Goal: Task Accomplishment & Management: Manage account settings

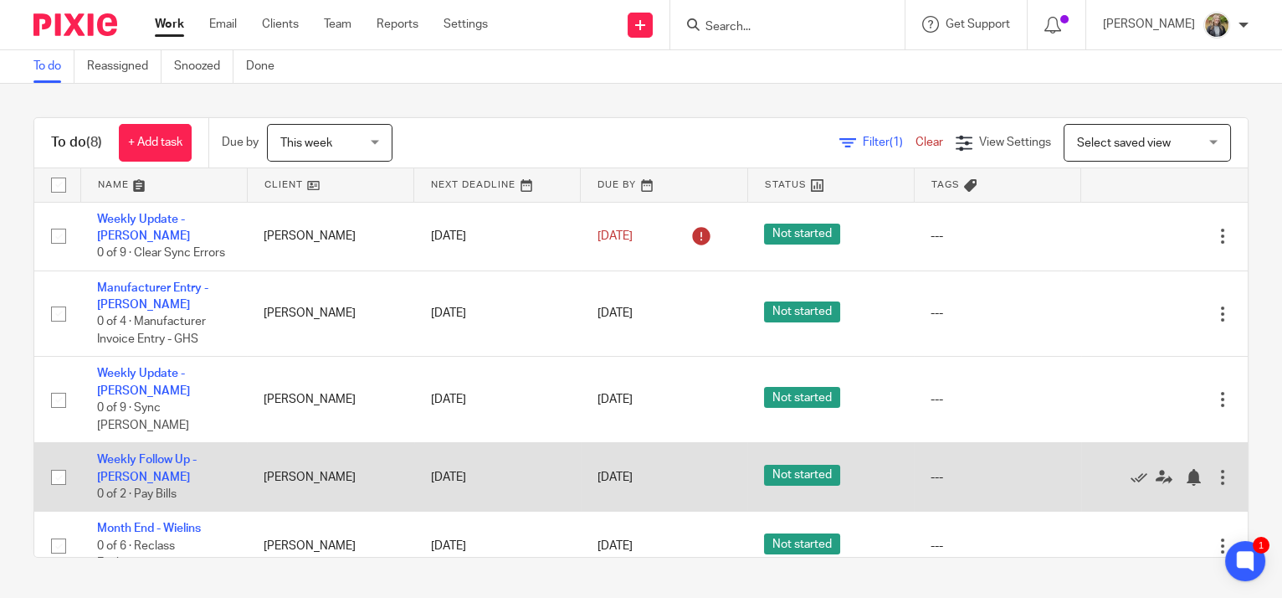
scroll to position [75, 0]
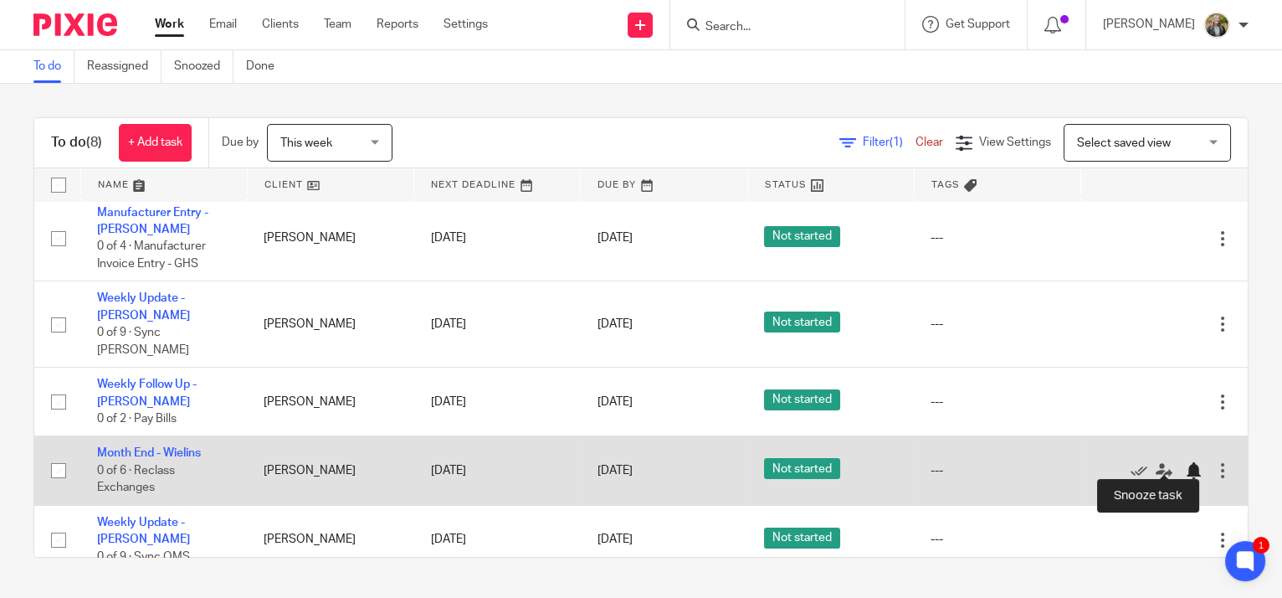
click at [1185, 462] on div at bounding box center [1193, 470] width 17 height 17
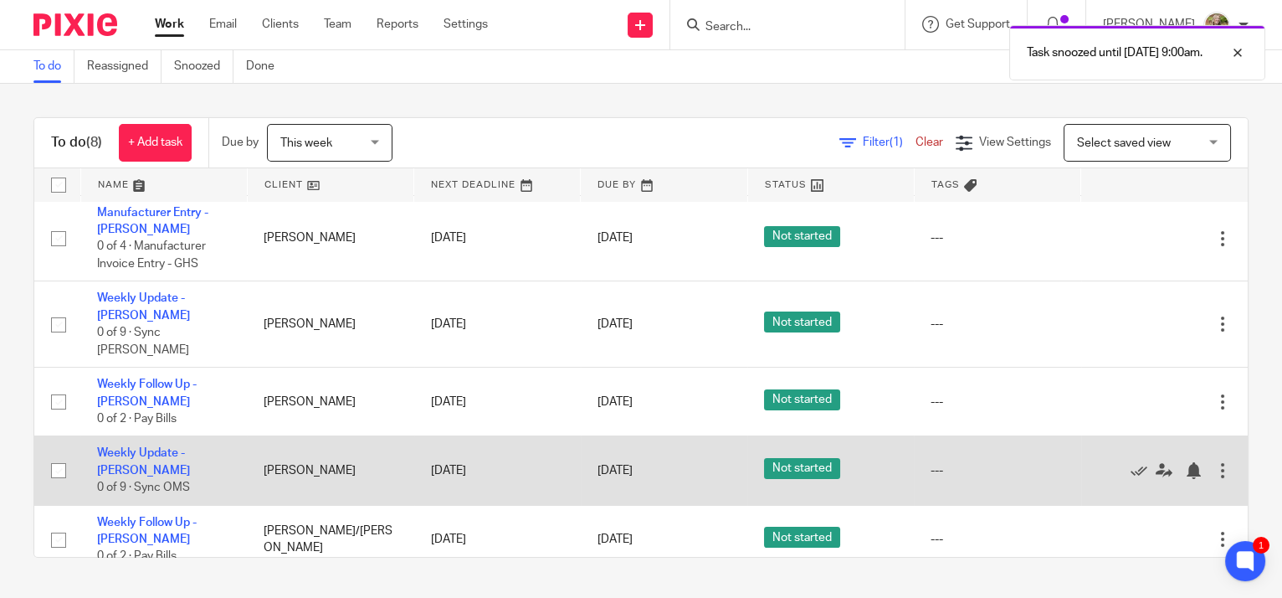
click at [1215, 462] on div at bounding box center [1223, 470] width 17 height 17
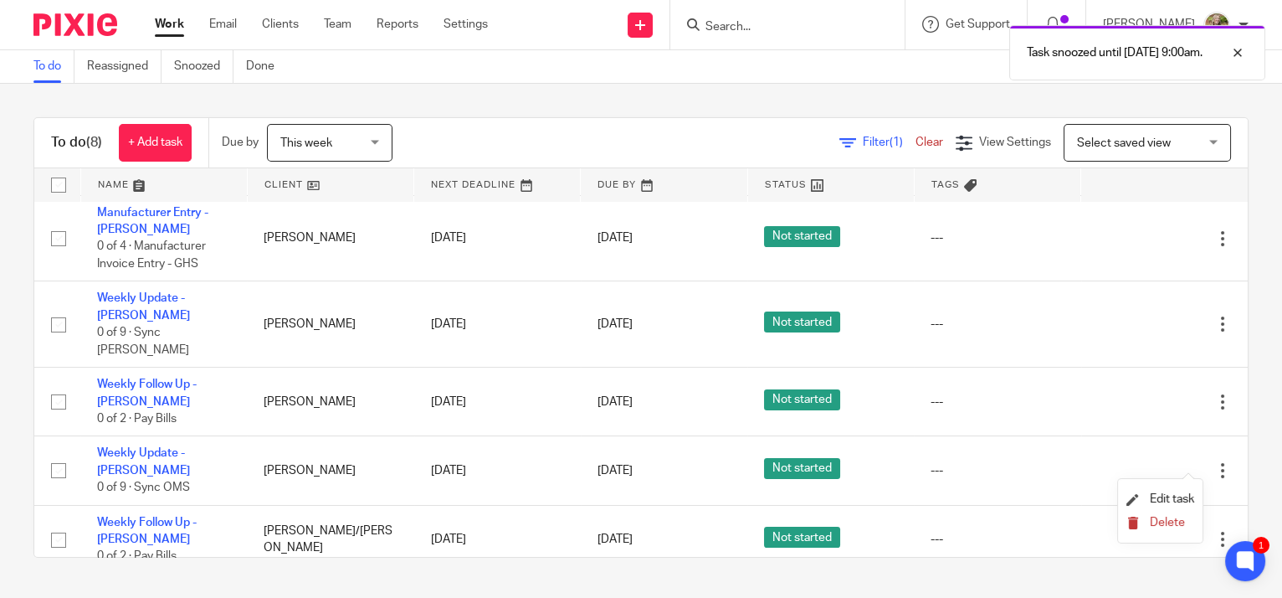
click at [1154, 522] on span "Delete" at bounding box center [1167, 523] width 35 height 12
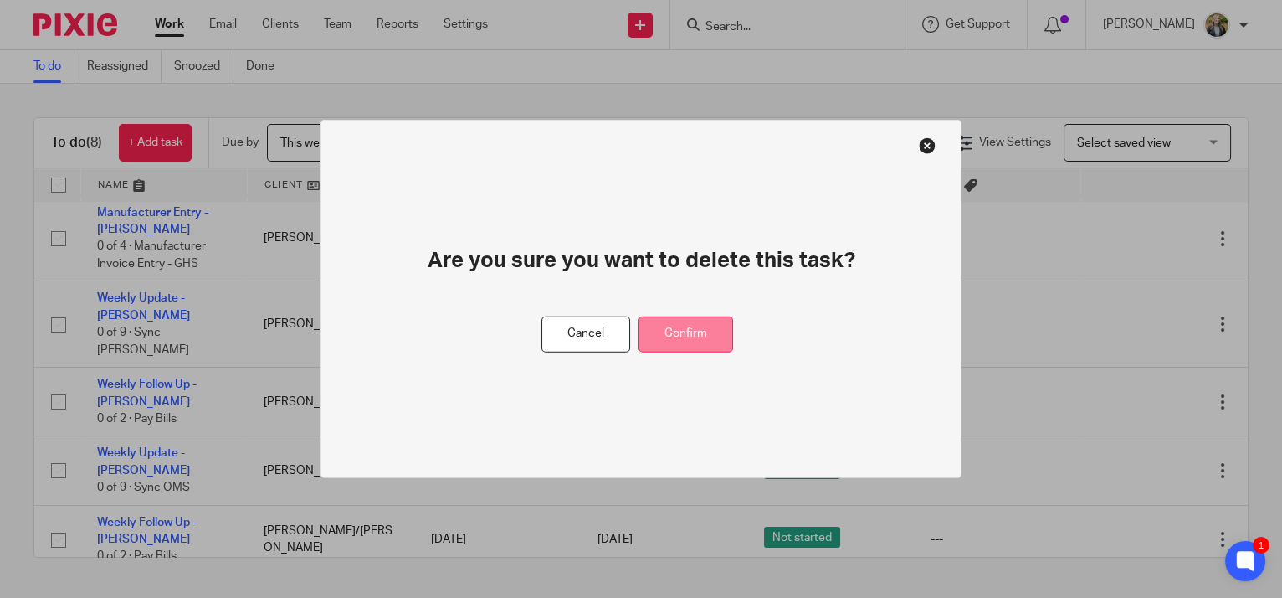
click at [701, 344] on button "Confirm" at bounding box center [686, 334] width 95 height 36
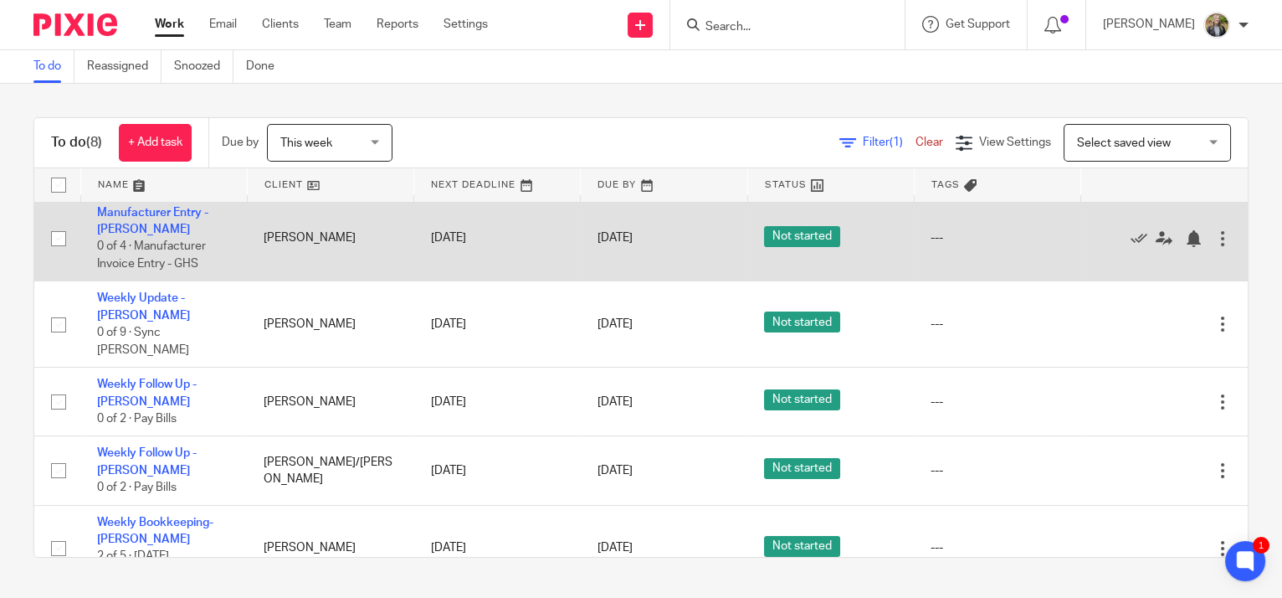
click at [1215, 247] on div at bounding box center [1223, 238] width 17 height 17
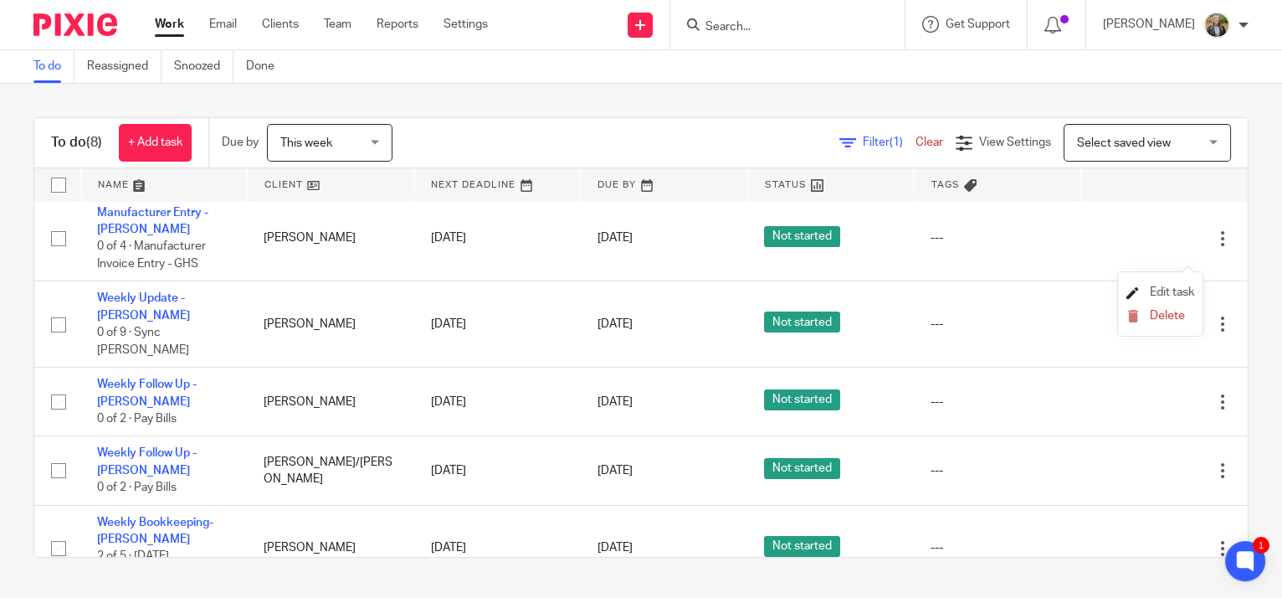
click at [1177, 297] on span "Edit task" at bounding box center [1172, 292] width 44 height 12
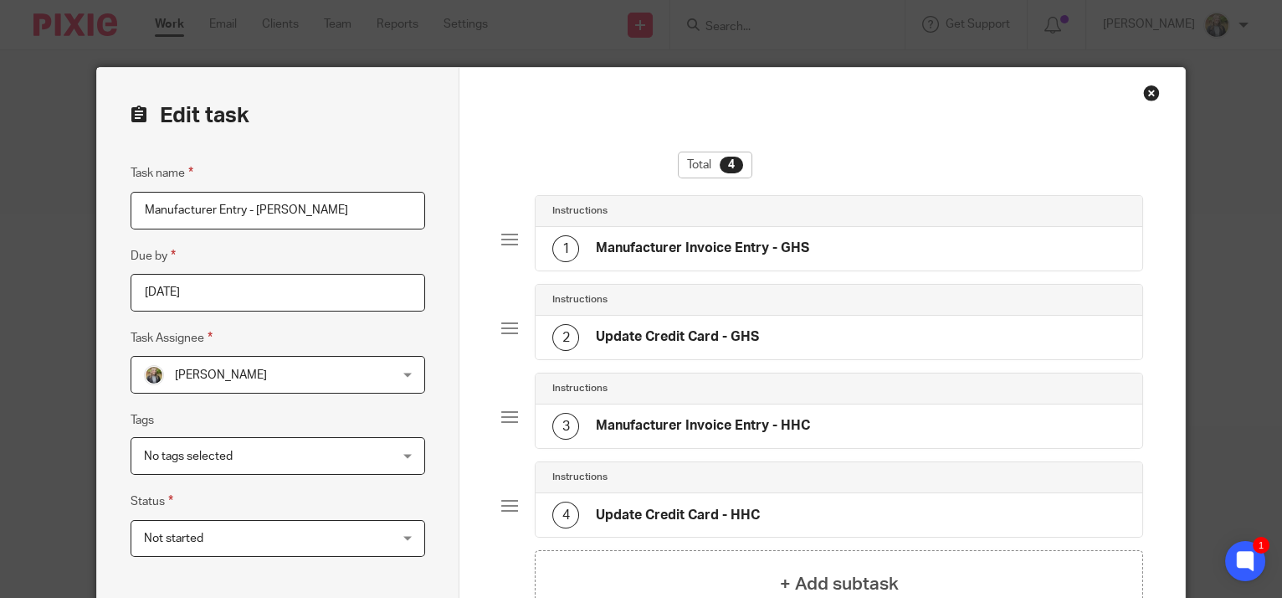
click at [1144, 94] on div "Close this dialog window" at bounding box center [1152, 93] width 17 height 17
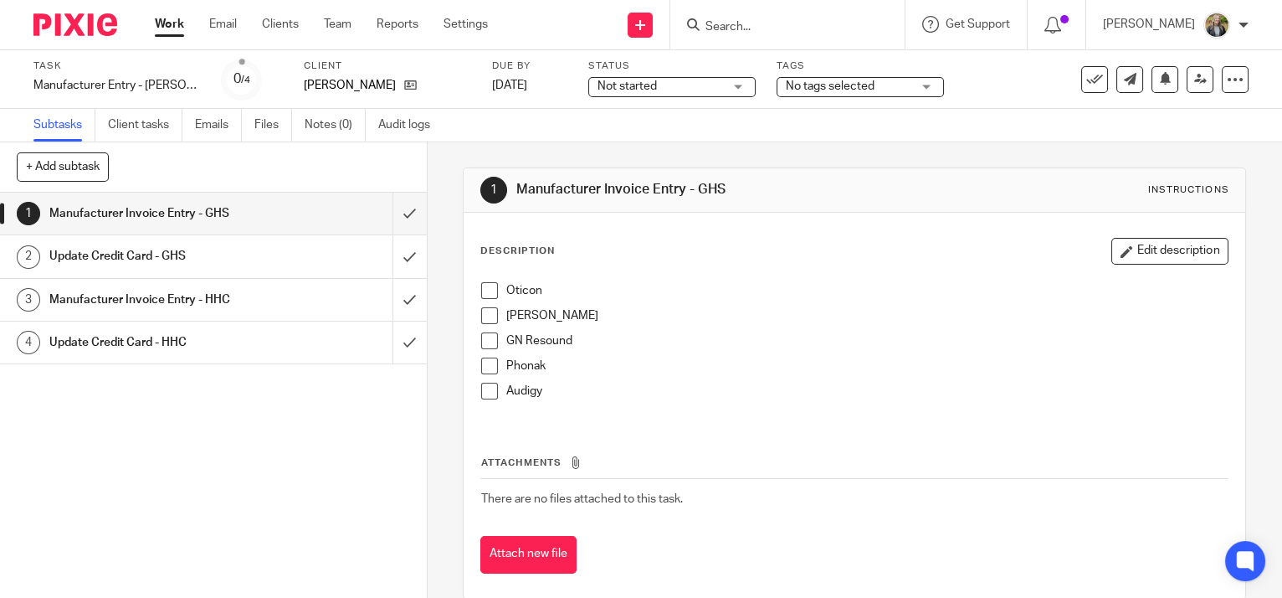
click at [411, 84] on div "[PERSON_NAME]" at bounding box center [387, 85] width 167 height 17
click at [404, 84] on icon at bounding box center [410, 85] width 13 height 13
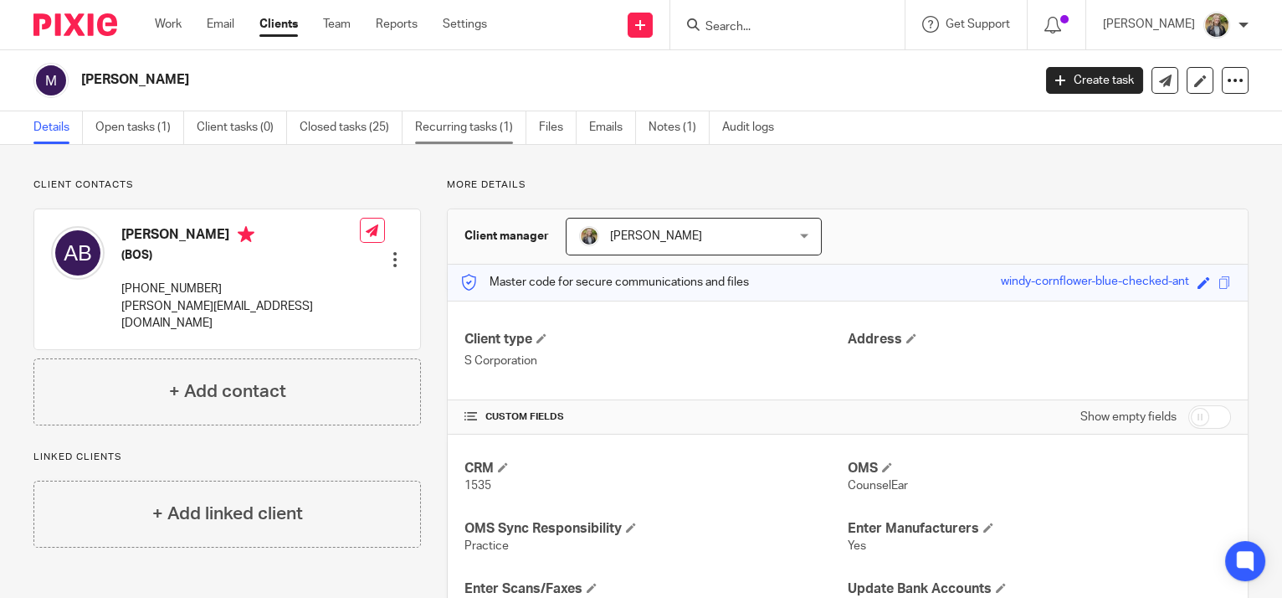
click at [450, 130] on link "Recurring tasks (1)" at bounding box center [470, 127] width 111 height 33
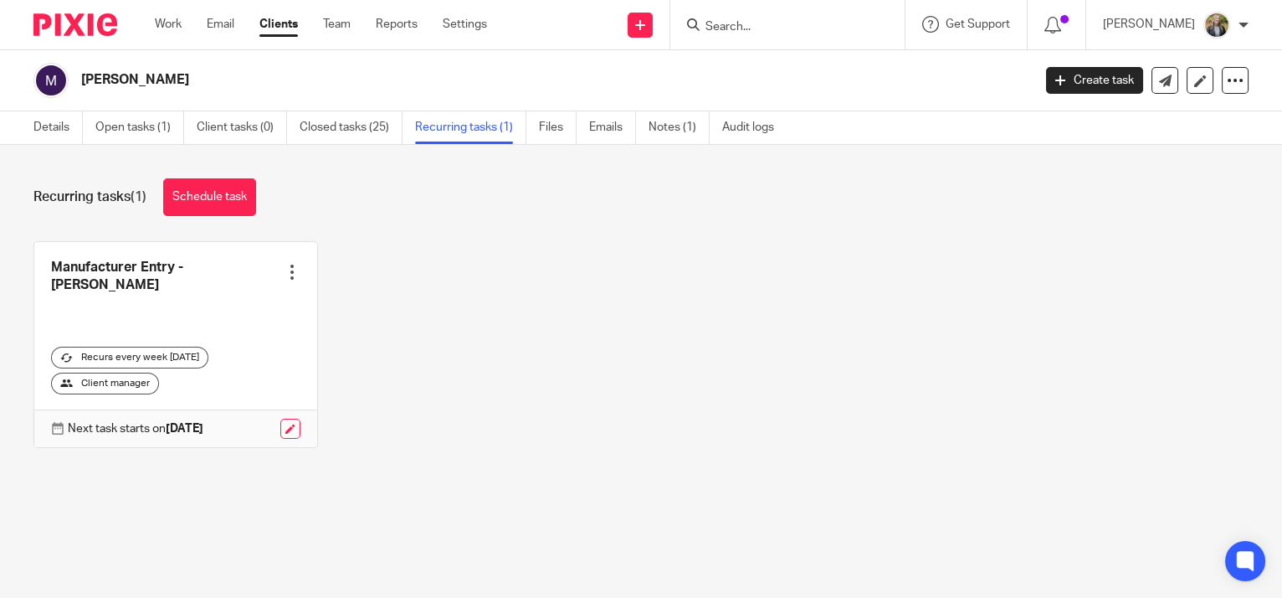
click at [290, 264] on div at bounding box center [292, 272] width 17 height 17
click at [484, 290] on div "Manufacturer Entry - [PERSON_NAME] Create task Clone template Recalculate sched…" at bounding box center [628, 357] width 1241 height 232
click at [281, 427] on link at bounding box center [290, 429] width 20 height 20
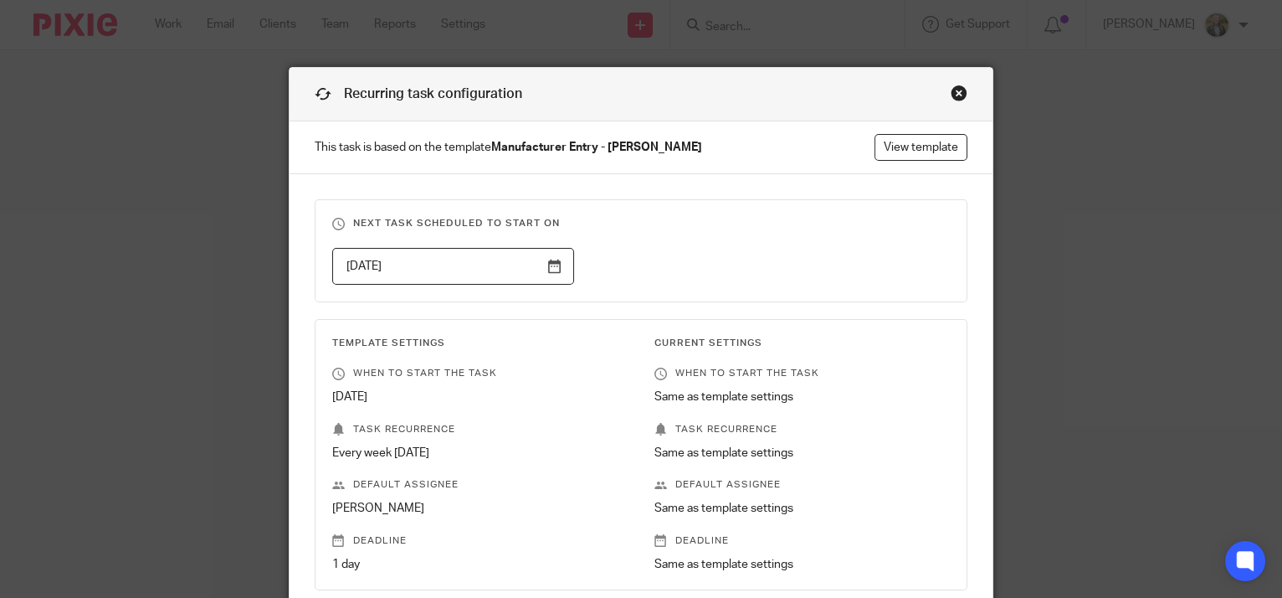
click at [551, 262] on input "2025-08-20" at bounding box center [453, 267] width 243 height 38
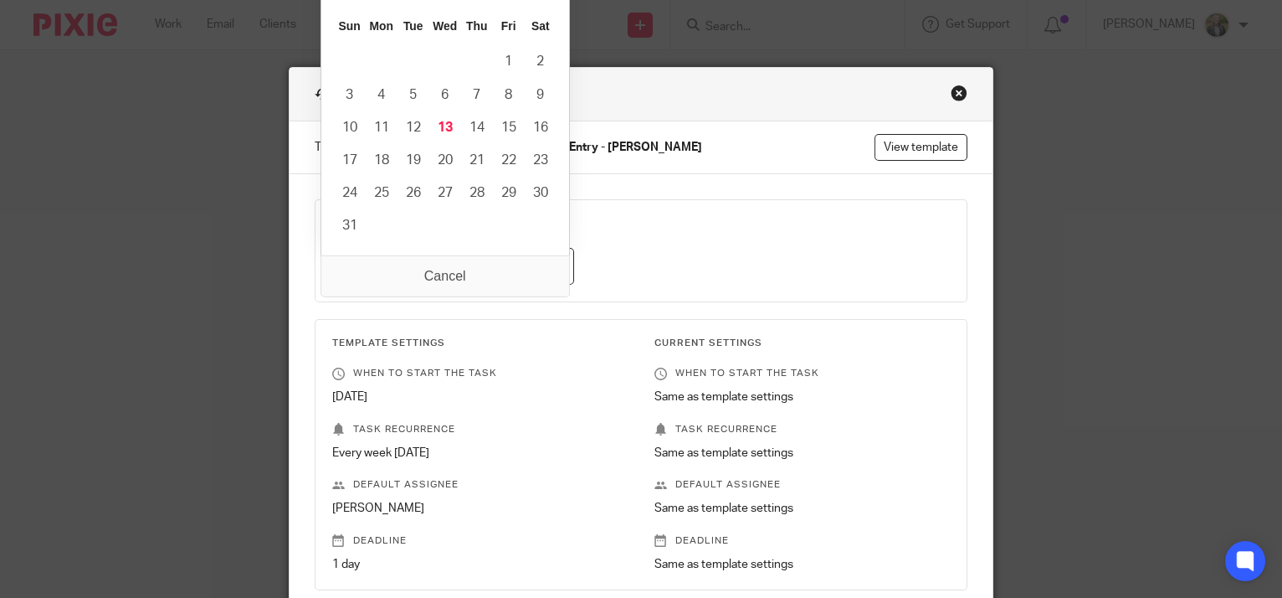
click at [551, 262] on input "2025-08-20" at bounding box center [453, 267] width 243 height 38
click at [754, 265] on div "2025-08-20" at bounding box center [628, 267] width 645 height 38
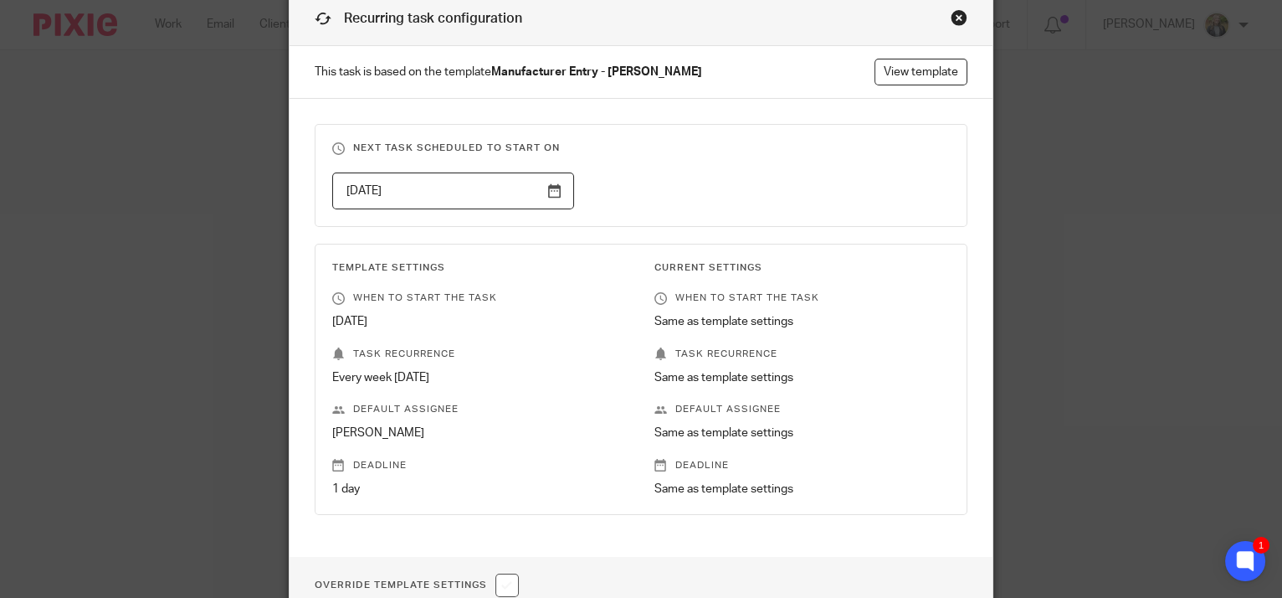
scroll to position [152, 0]
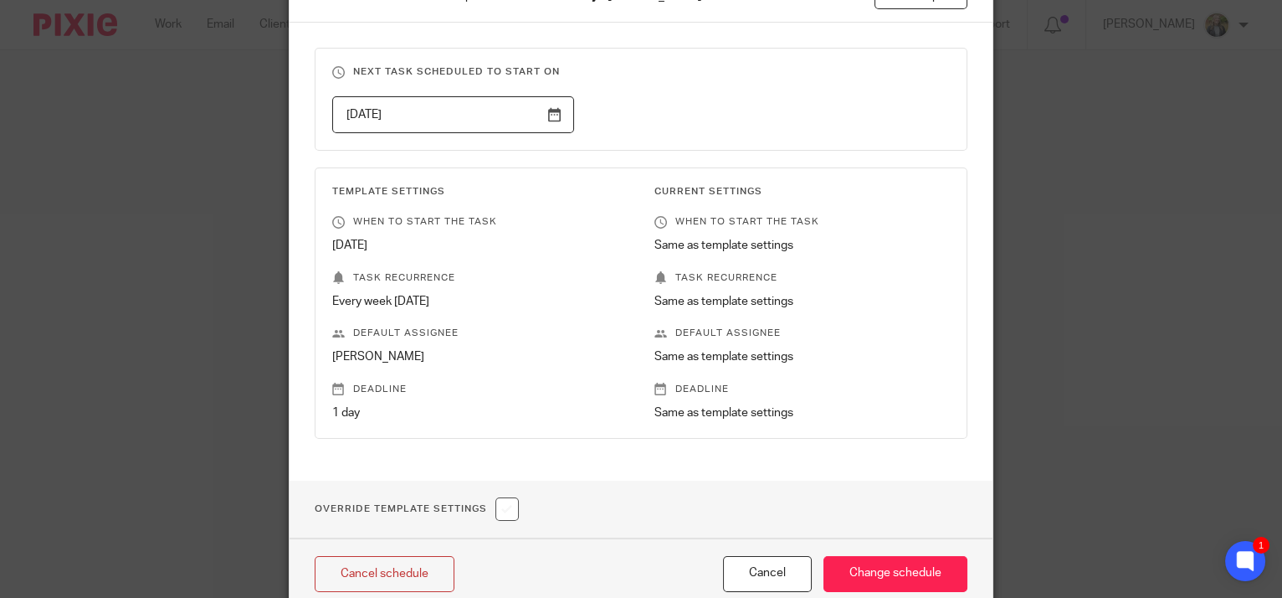
click at [504, 506] on input "checkbox" at bounding box center [507, 508] width 23 height 23
checkbox input "true"
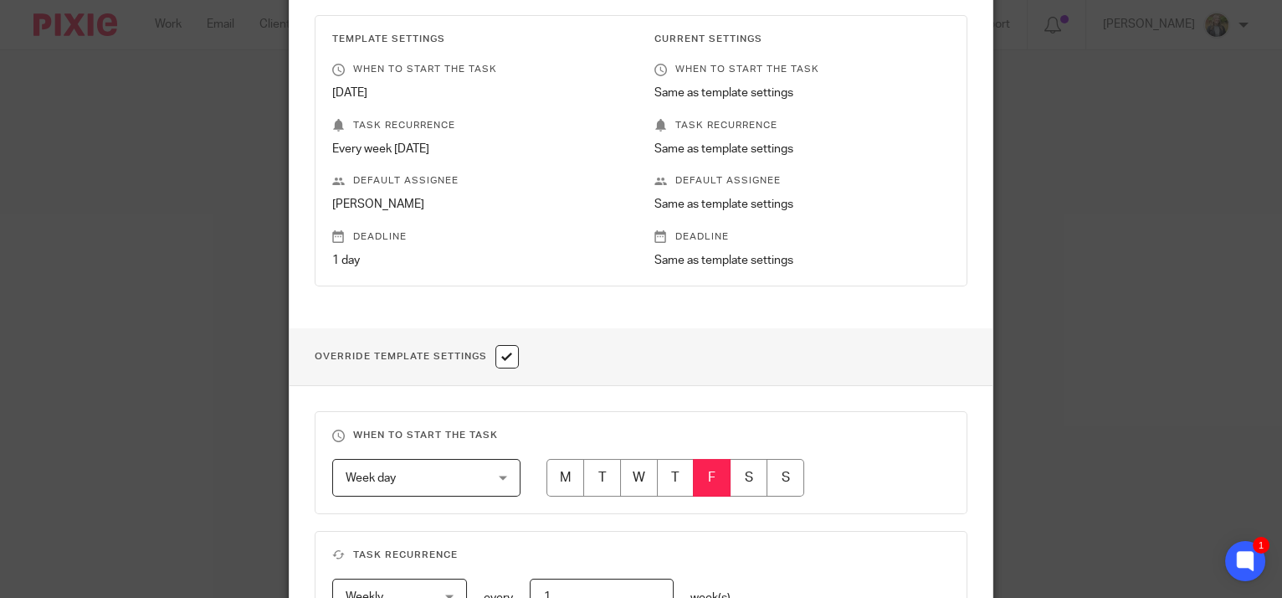
scroll to position [380, 0]
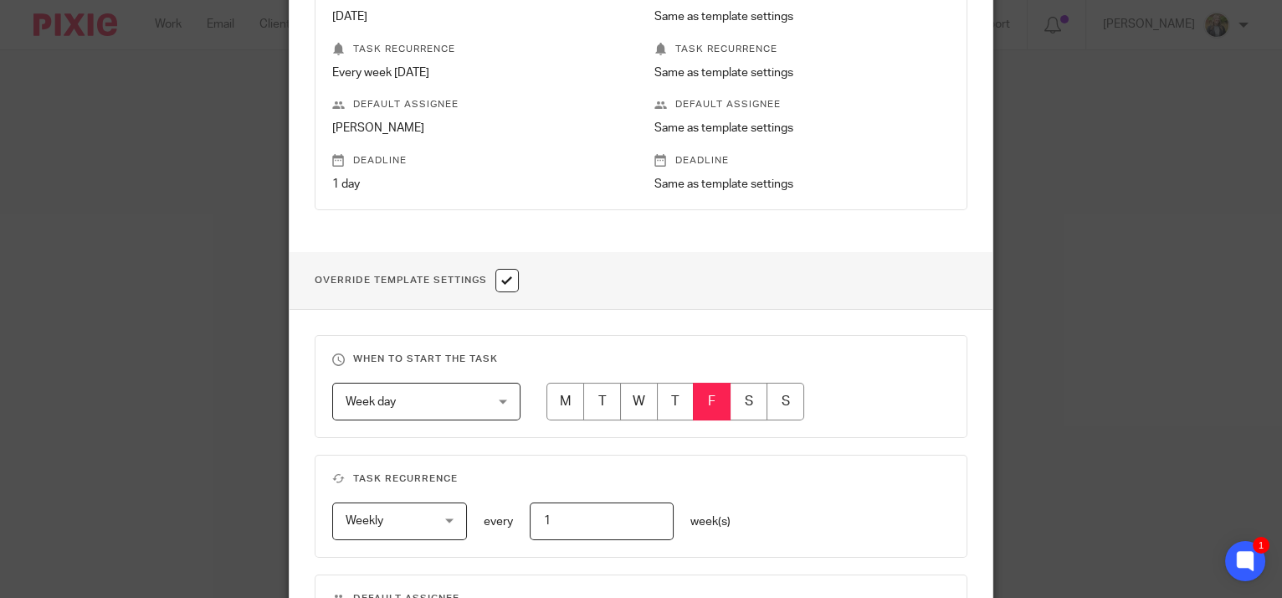
click at [630, 397] on input "radio" at bounding box center [639, 402] width 38 height 38
radio input "true"
click at [426, 508] on span "Weekly" at bounding box center [394, 520] width 96 height 35
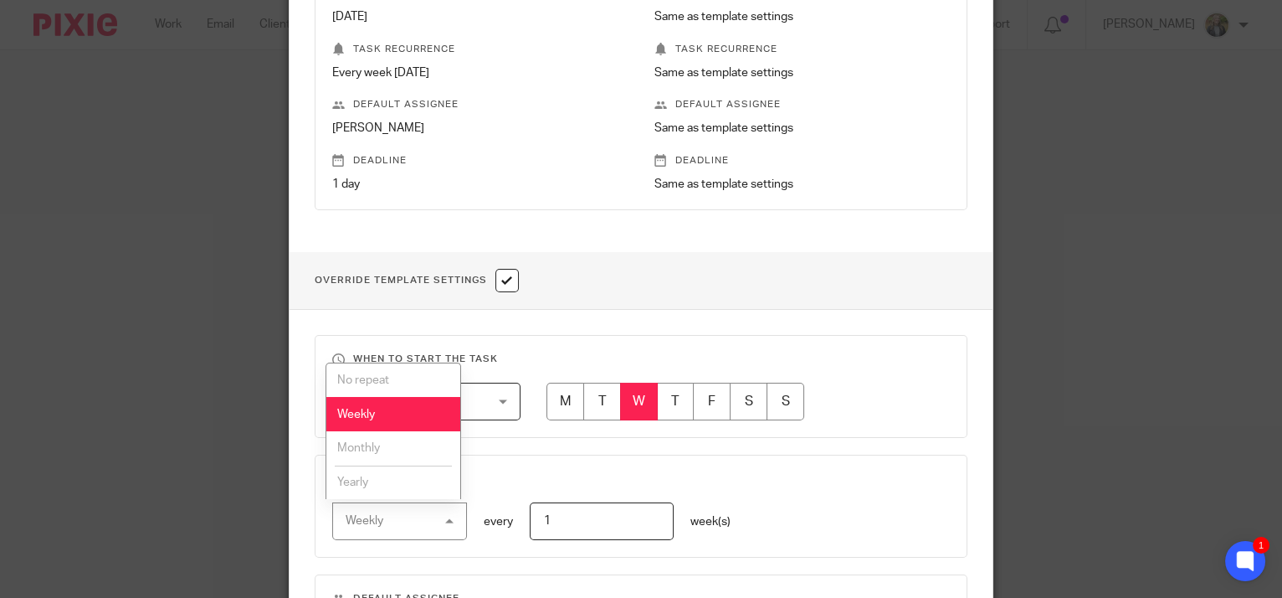
click at [372, 441] on li "Monthly" at bounding box center [392, 448] width 133 height 34
click at [695, 332] on div "When to start the task Week day Week day Disable On date Week day Month day On …" at bounding box center [642, 574] width 704 height 528
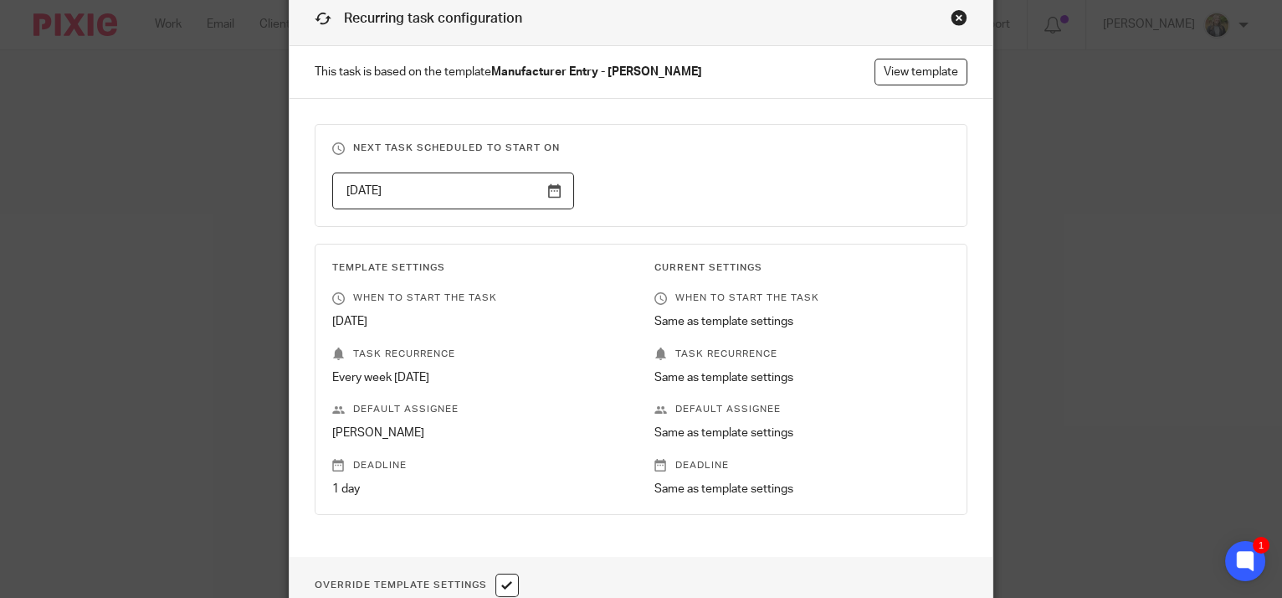
scroll to position [0, 0]
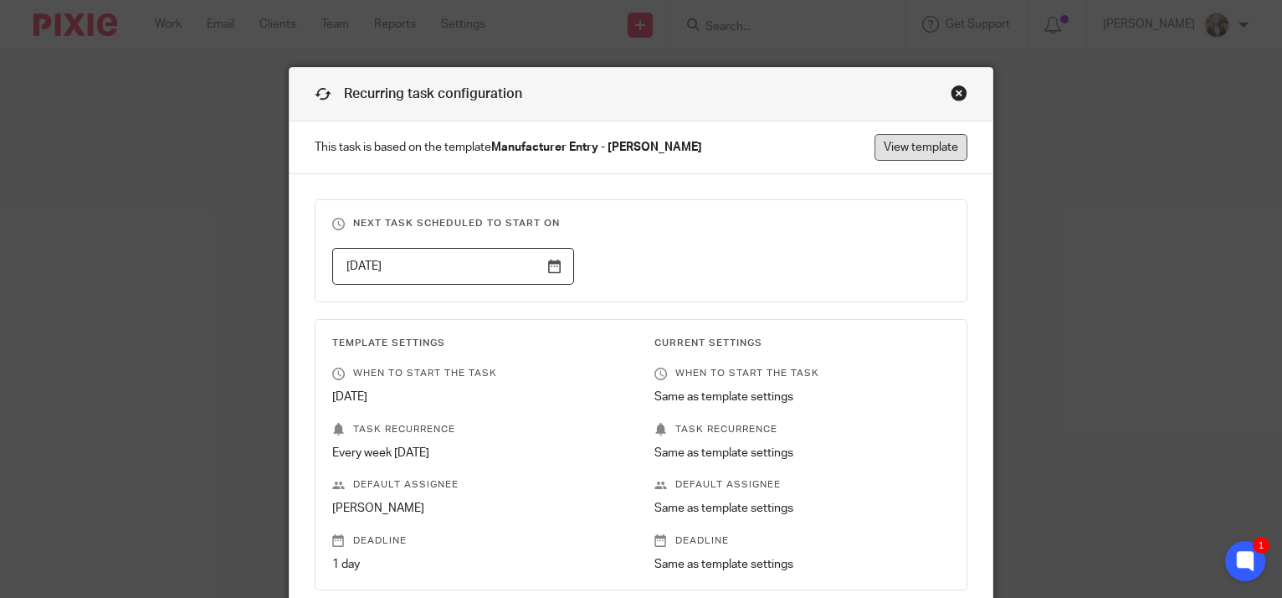
click at [921, 148] on link "View template" at bounding box center [921, 147] width 93 height 27
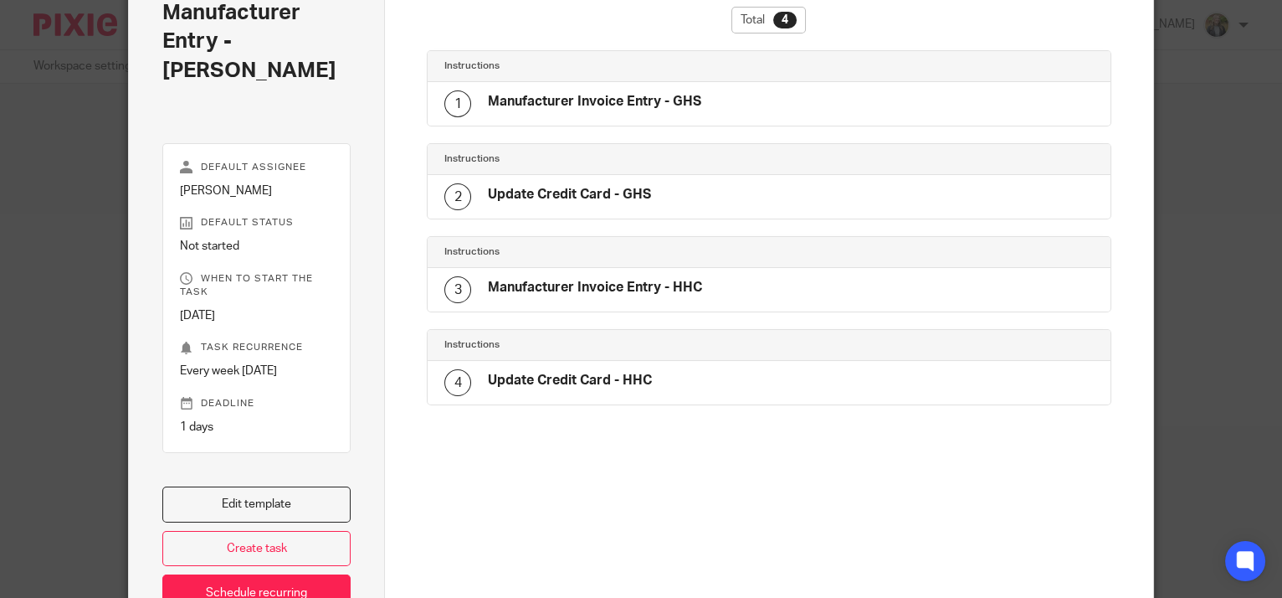
scroll to position [179, 0]
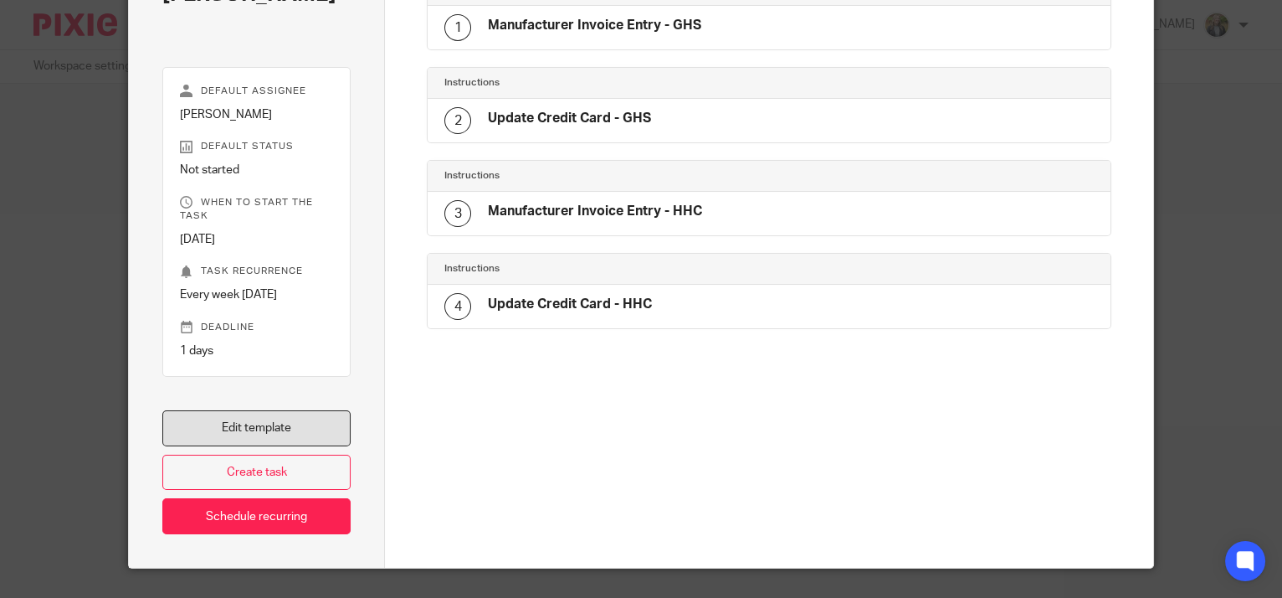
click at [266, 414] on link "Edit template" at bounding box center [256, 428] width 188 height 36
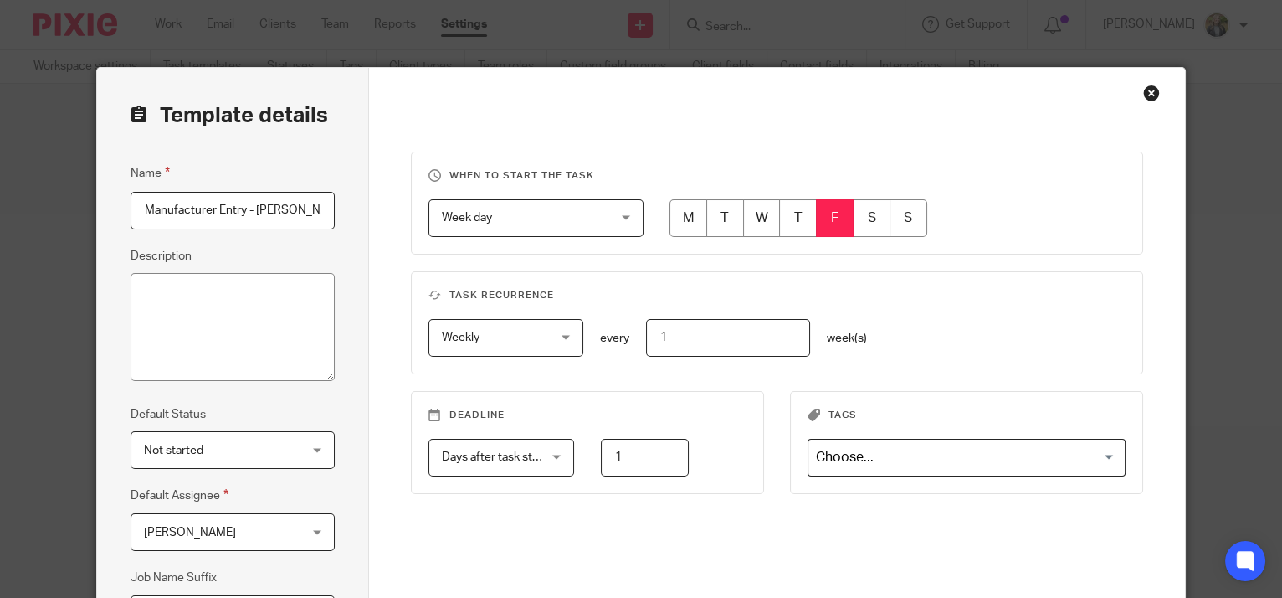
scroll to position [0, 19]
click at [763, 209] on input "radio" at bounding box center [762, 218] width 38 height 38
radio input "true"
click at [464, 342] on span "Weekly" at bounding box center [498, 337] width 112 height 35
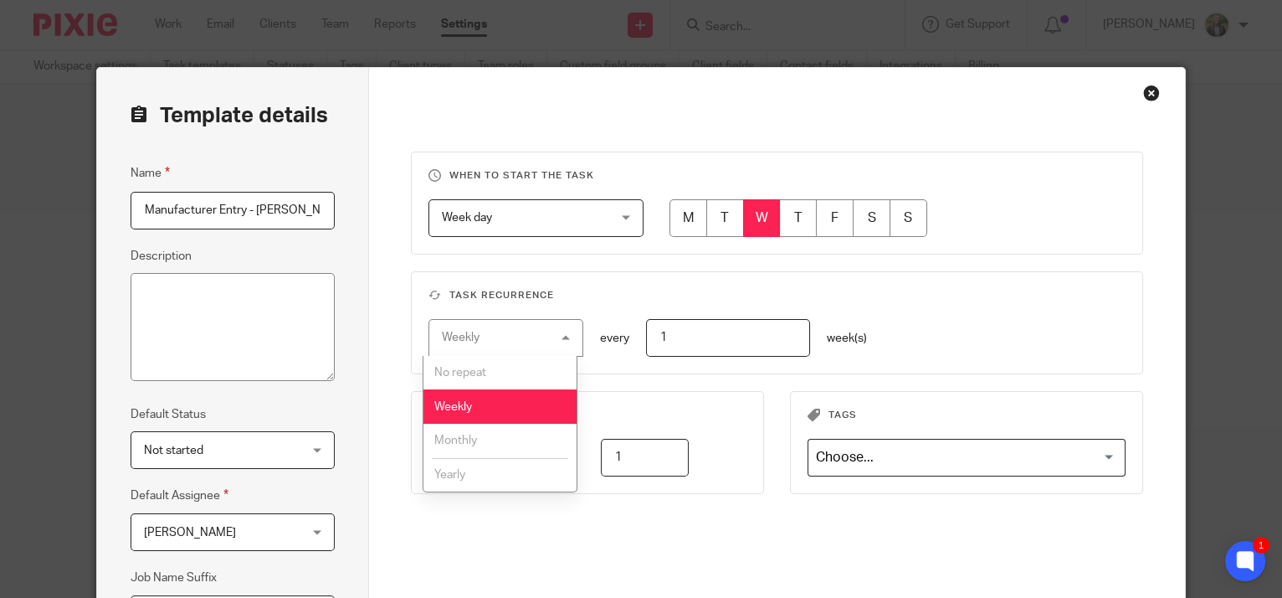
click at [466, 434] on span "Monthly" at bounding box center [455, 440] width 43 height 12
click at [445, 289] on h3 "Task recurrence" at bounding box center [777, 295] width 697 height 13
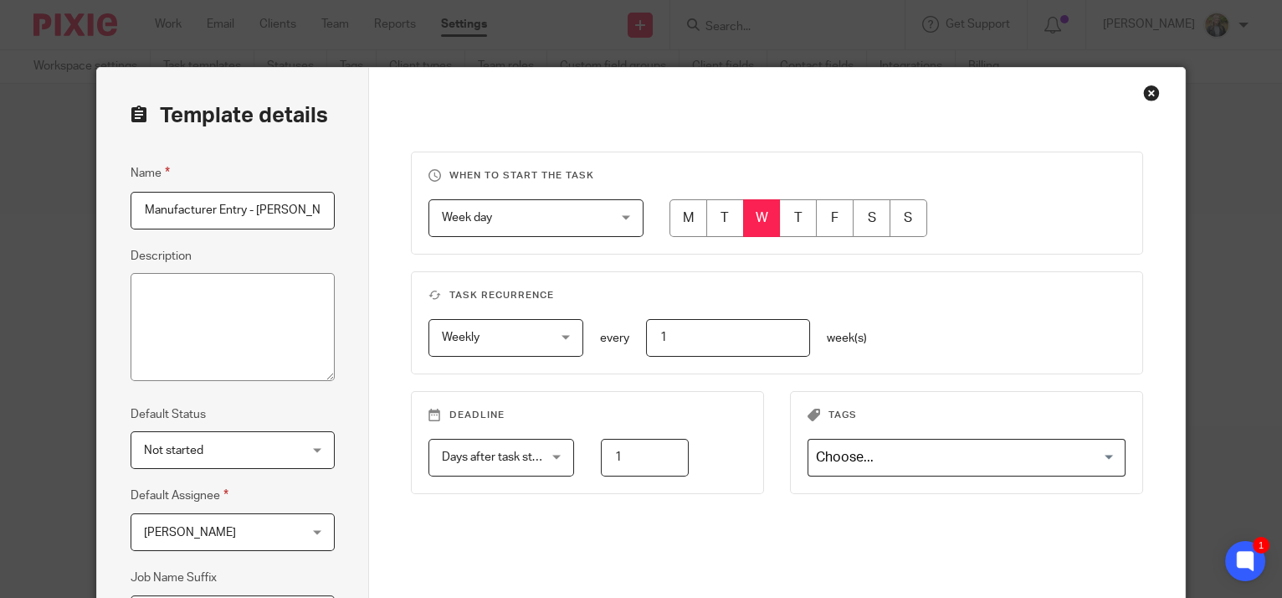
click at [1150, 89] on div "Close this dialog window" at bounding box center [1152, 93] width 17 height 17
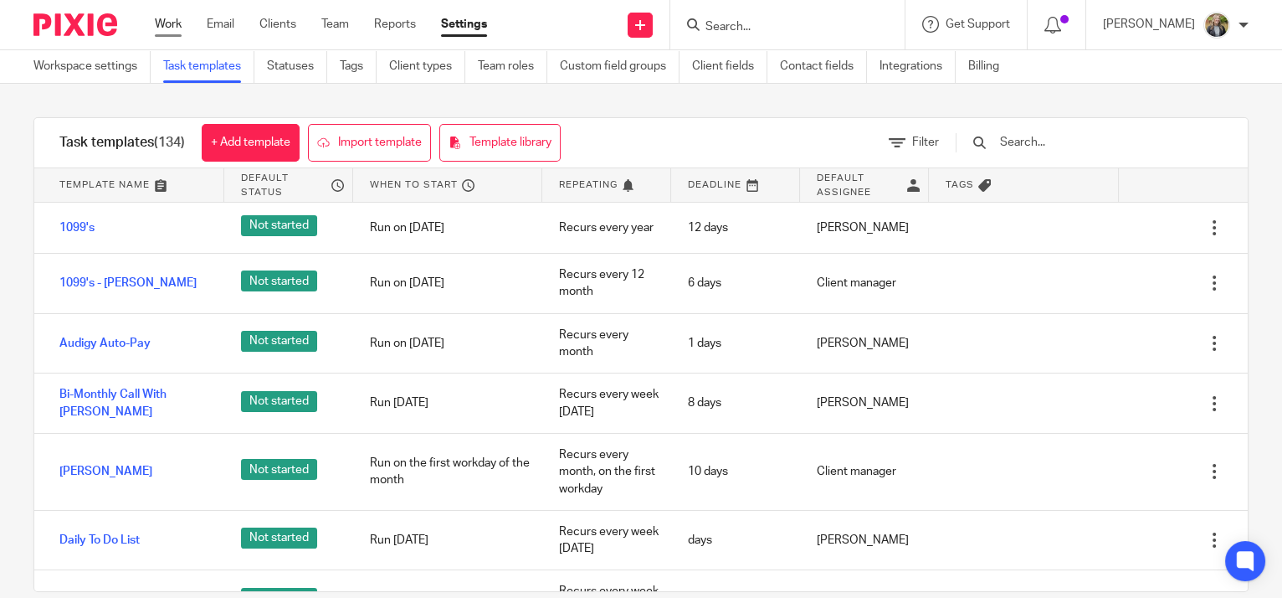
click at [181, 22] on link "Work" at bounding box center [168, 24] width 27 height 17
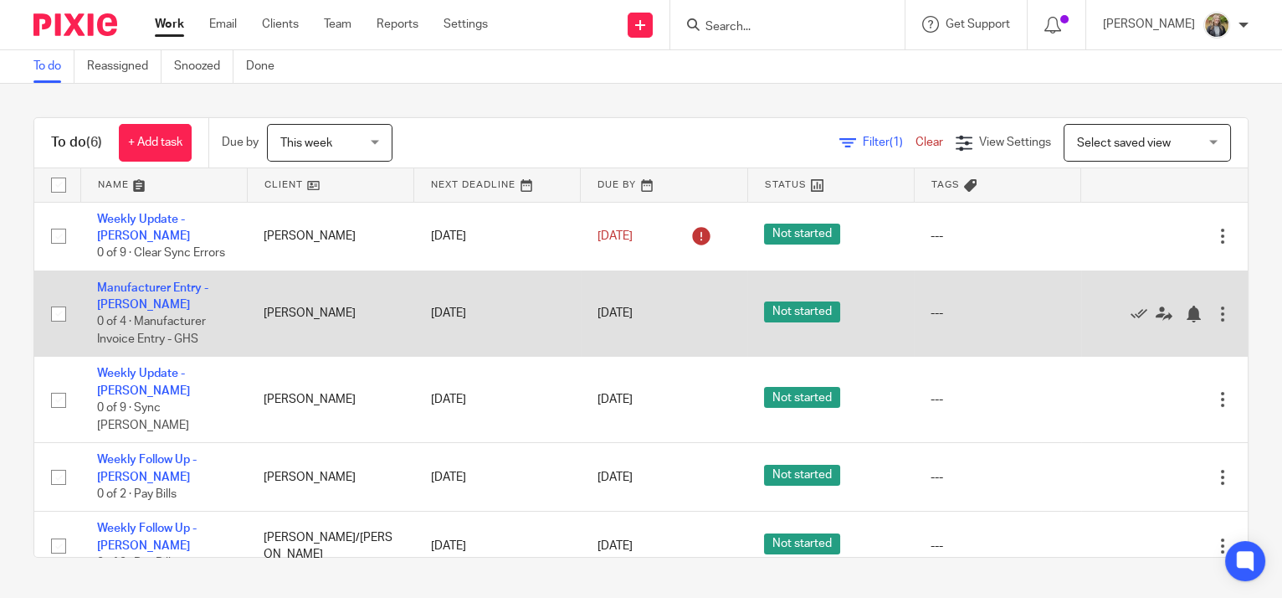
click at [99, 313] on td "Manufacturer Entry - Morrison-Bicbic 0 of 4 · Manufacturer Invoice Entry - GHS" at bounding box center [163, 313] width 167 height 86
click at [121, 315] on td "Manufacturer Entry - Morrison-Bicbic 0 of 4 · Manufacturer Invoice Entry - GHS" at bounding box center [163, 313] width 167 height 86
click at [121, 311] on link "Manufacturer Entry - [PERSON_NAME]" at bounding box center [152, 296] width 111 height 28
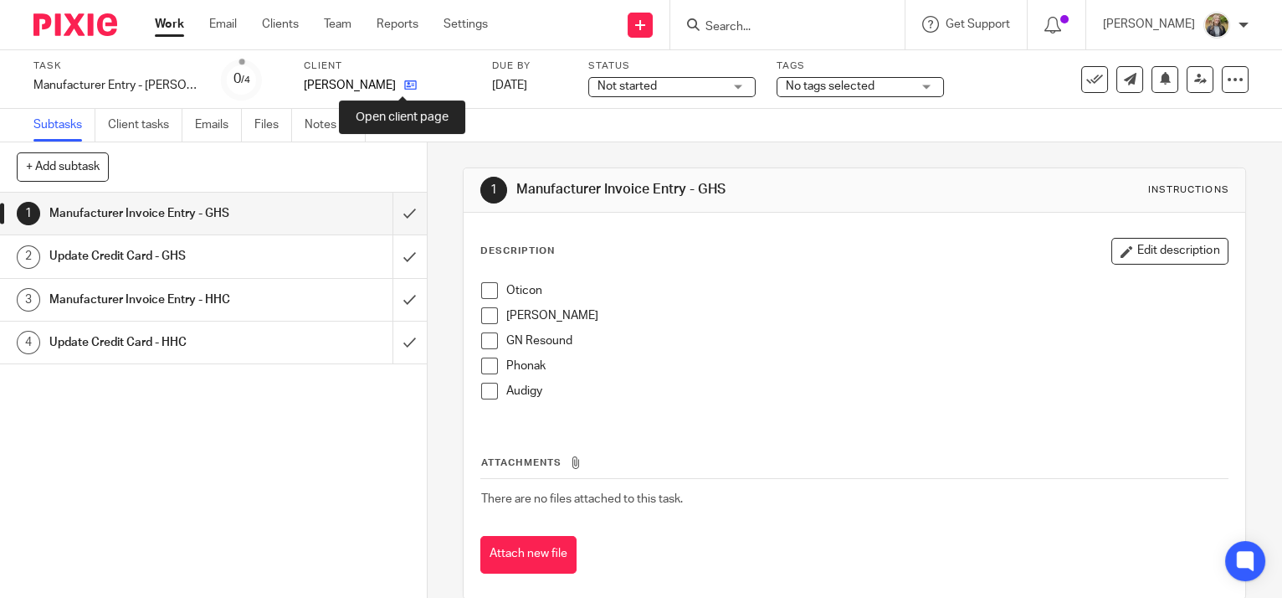
click at [404, 85] on icon at bounding box center [410, 85] width 13 height 13
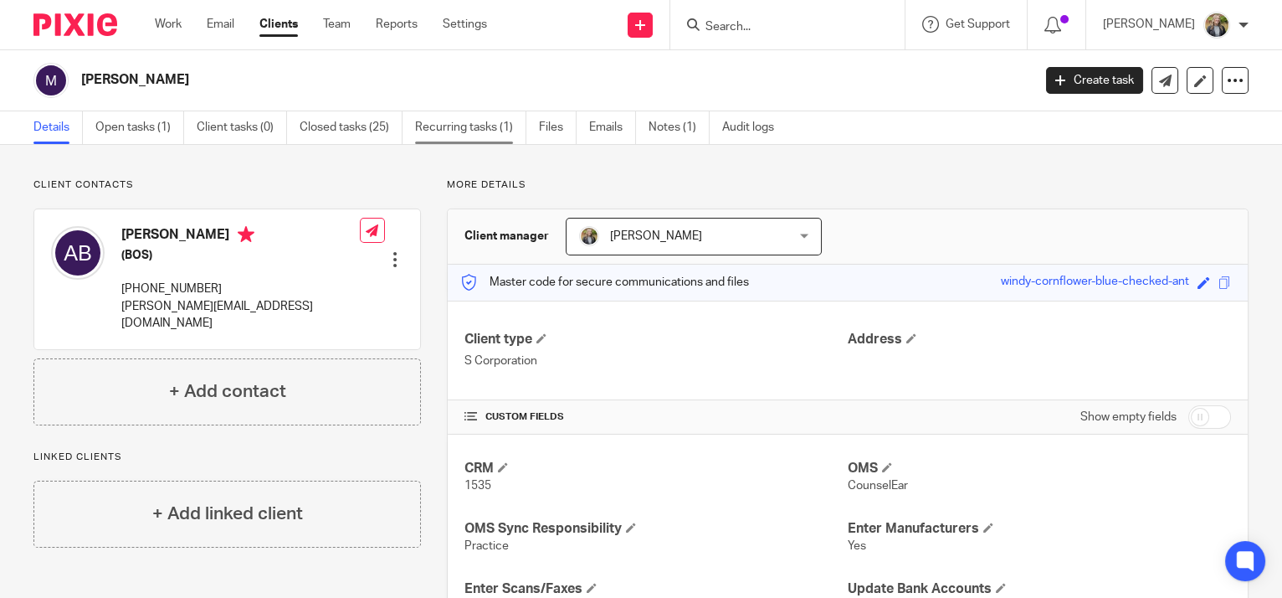
click at [481, 125] on link "Recurring tasks (1)" at bounding box center [470, 127] width 111 height 33
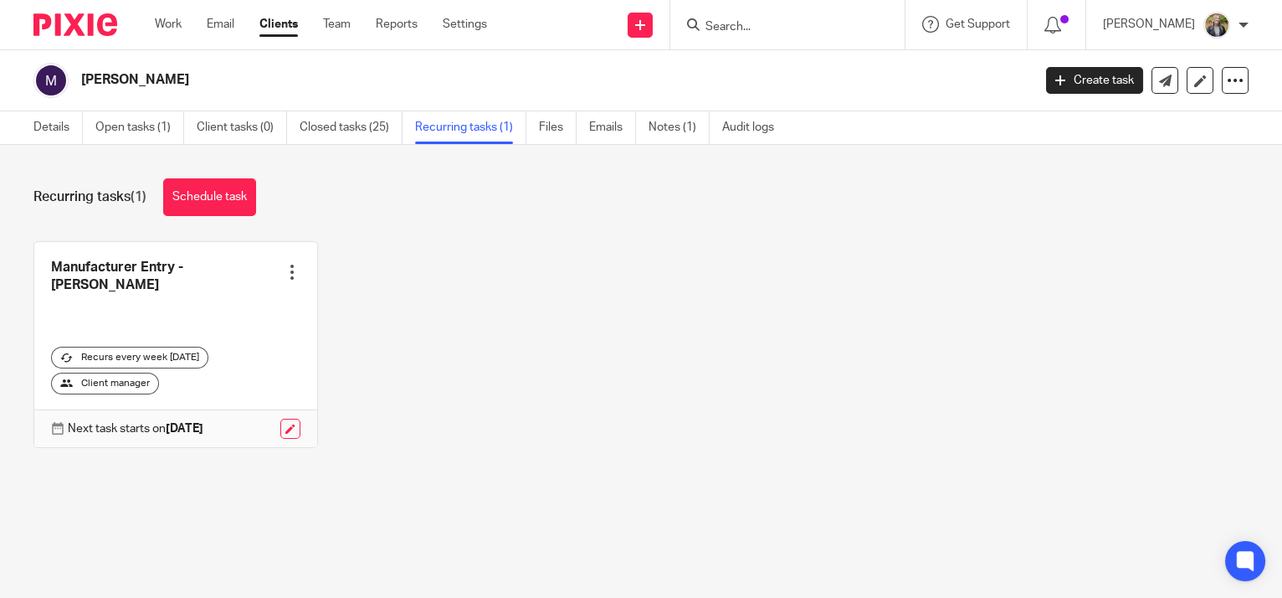
click at [287, 270] on div at bounding box center [292, 272] width 17 height 17
click at [249, 377] on span "Cancel schedule" at bounding box center [225, 379] width 88 height 12
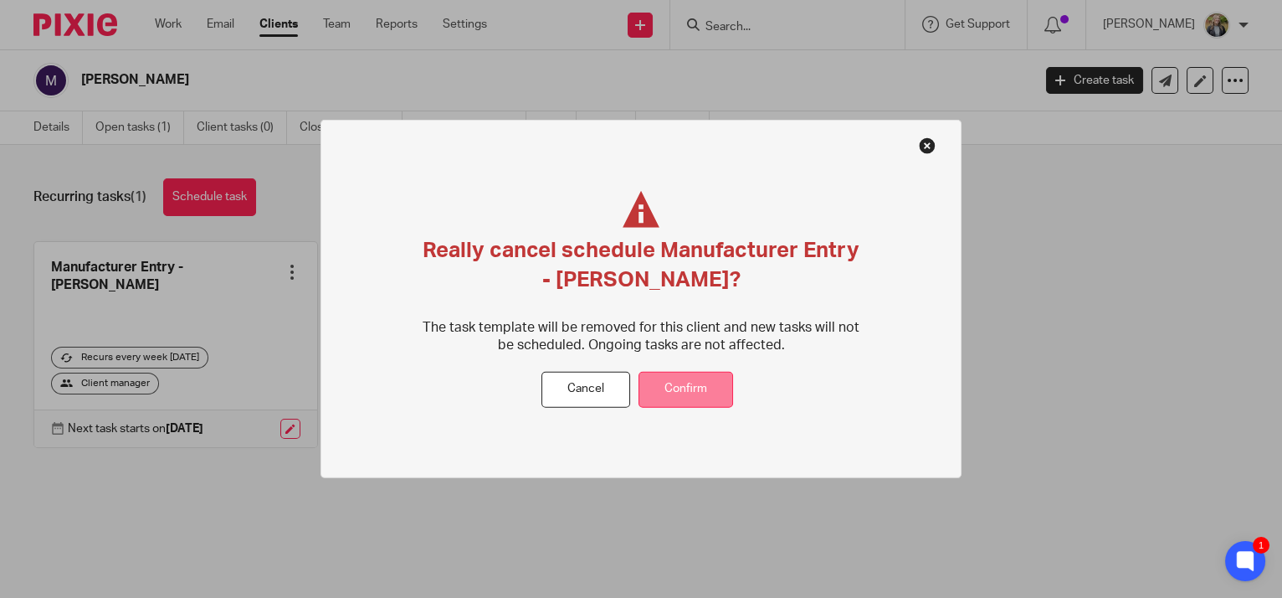
click at [655, 395] on button "Confirm" at bounding box center [686, 390] width 95 height 36
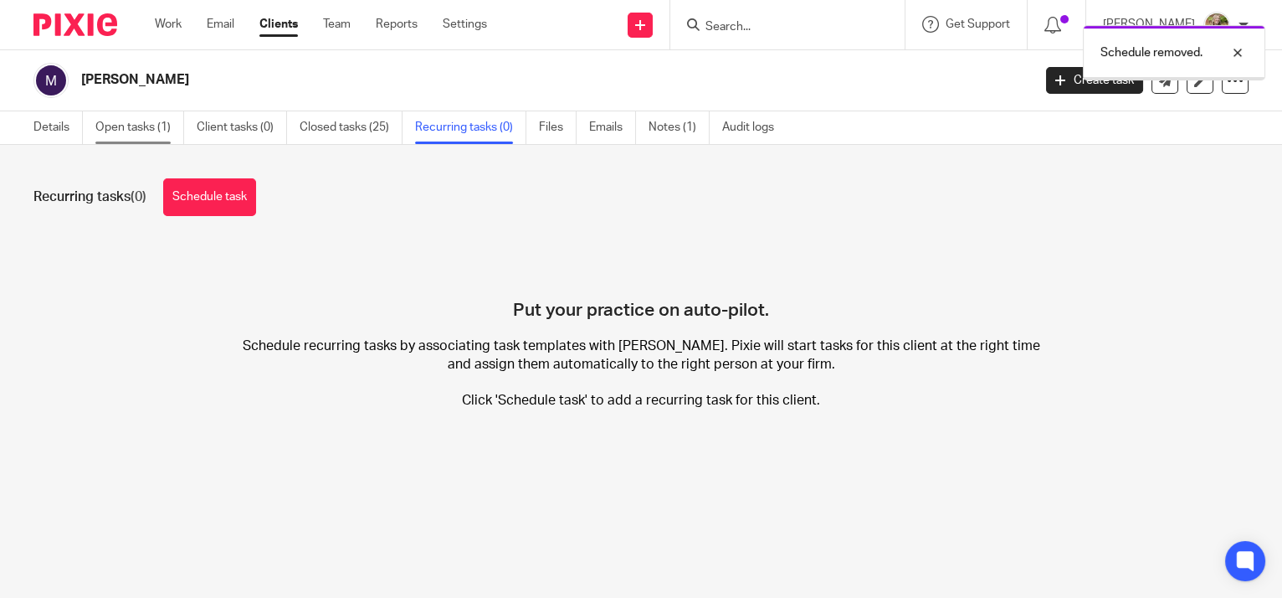
click at [137, 130] on link "Open tasks (1)" at bounding box center [139, 127] width 89 height 33
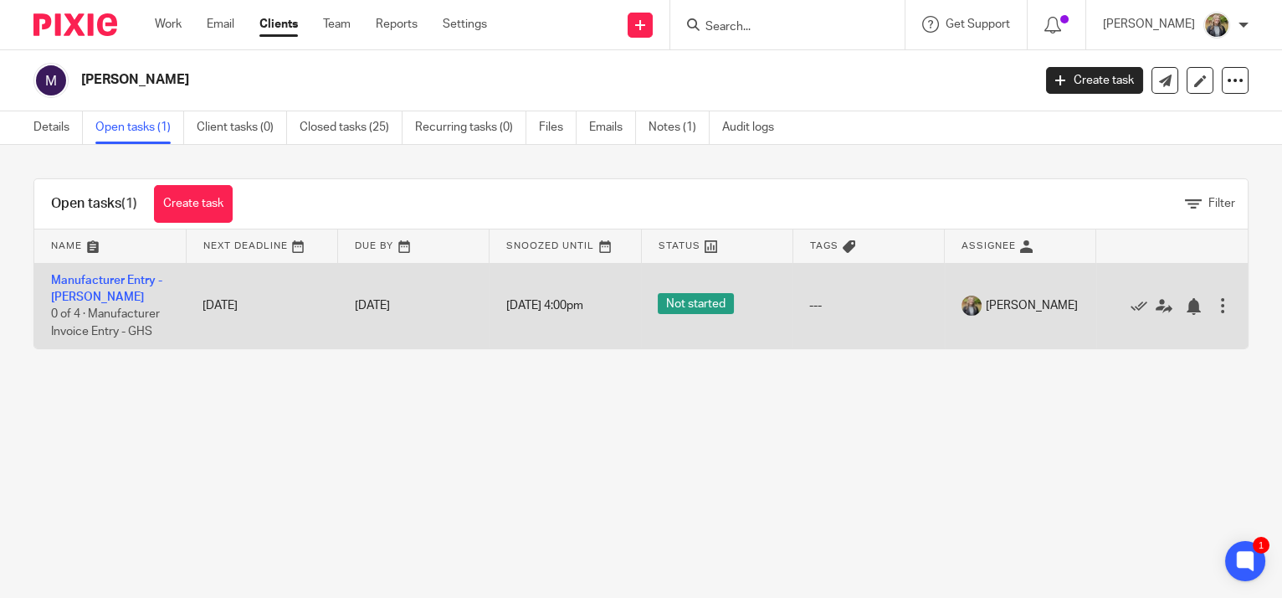
click at [1215, 301] on div at bounding box center [1223, 305] width 17 height 17
click at [105, 279] on link "Manufacturer Entry - [PERSON_NAME]" at bounding box center [106, 289] width 111 height 28
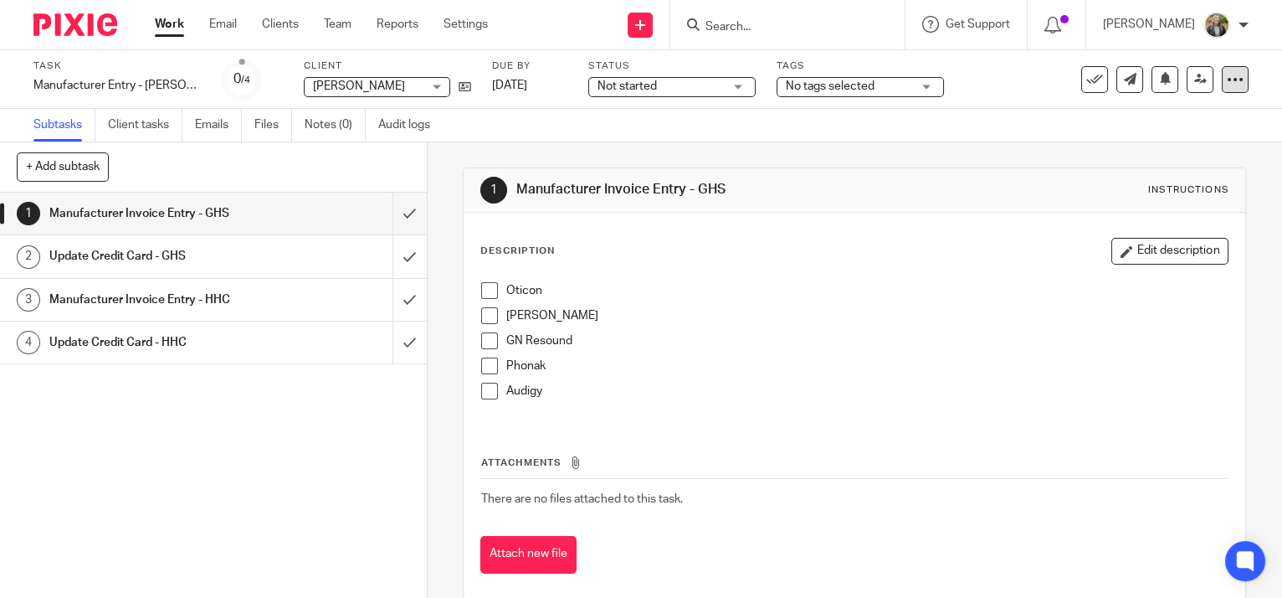
click at [1227, 80] on icon at bounding box center [1235, 79] width 17 height 17
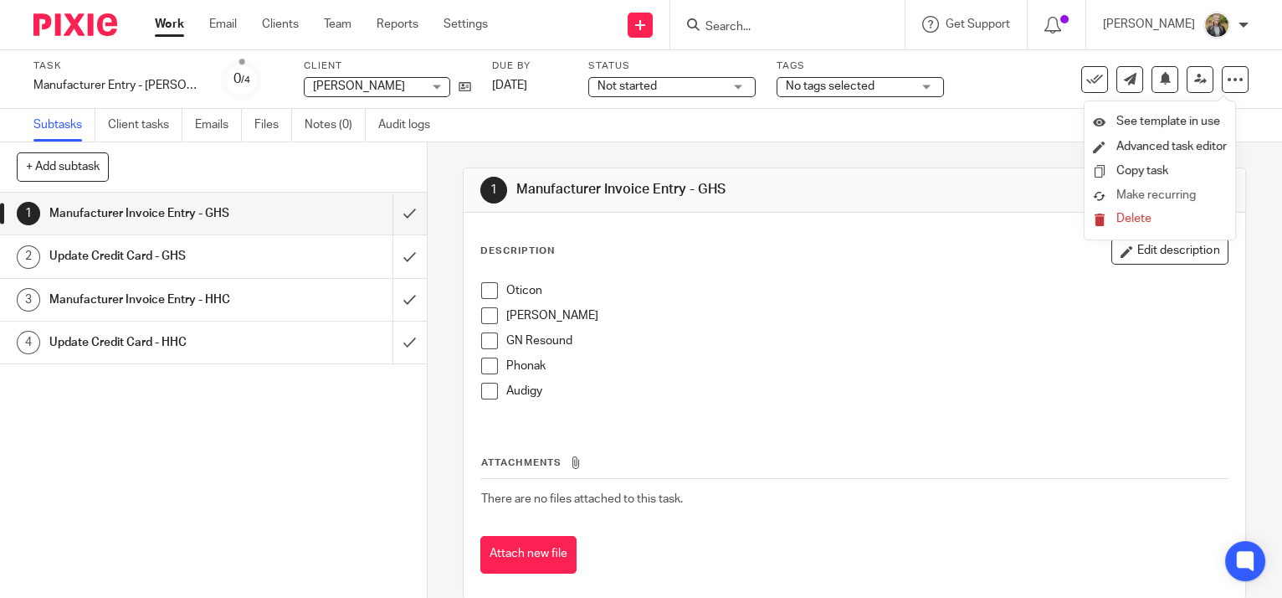
click at [1138, 197] on span "Make recurring" at bounding box center [1157, 195] width 80 height 12
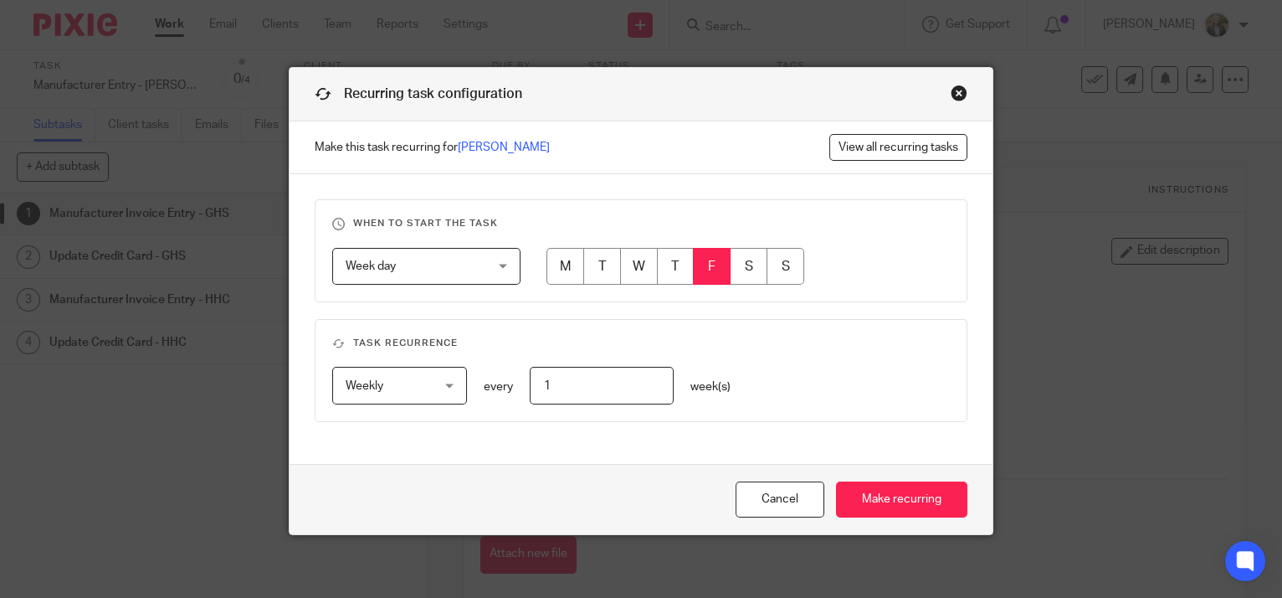
click at [666, 254] on input "radio" at bounding box center [676, 267] width 38 height 38
radio input "true"
click at [634, 256] on input "radio" at bounding box center [639, 267] width 38 height 38
radio input "true"
click at [367, 385] on span "Weekly" at bounding box center [365, 386] width 38 height 12
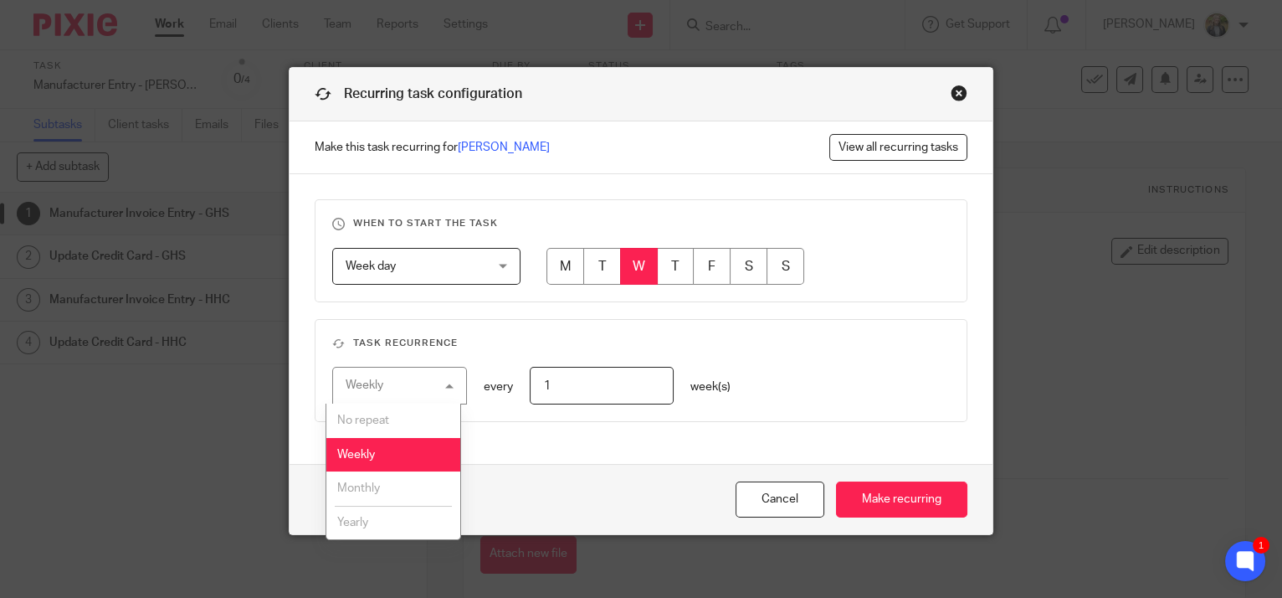
click at [376, 494] on span "Monthly" at bounding box center [358, 488] width 43 height 12
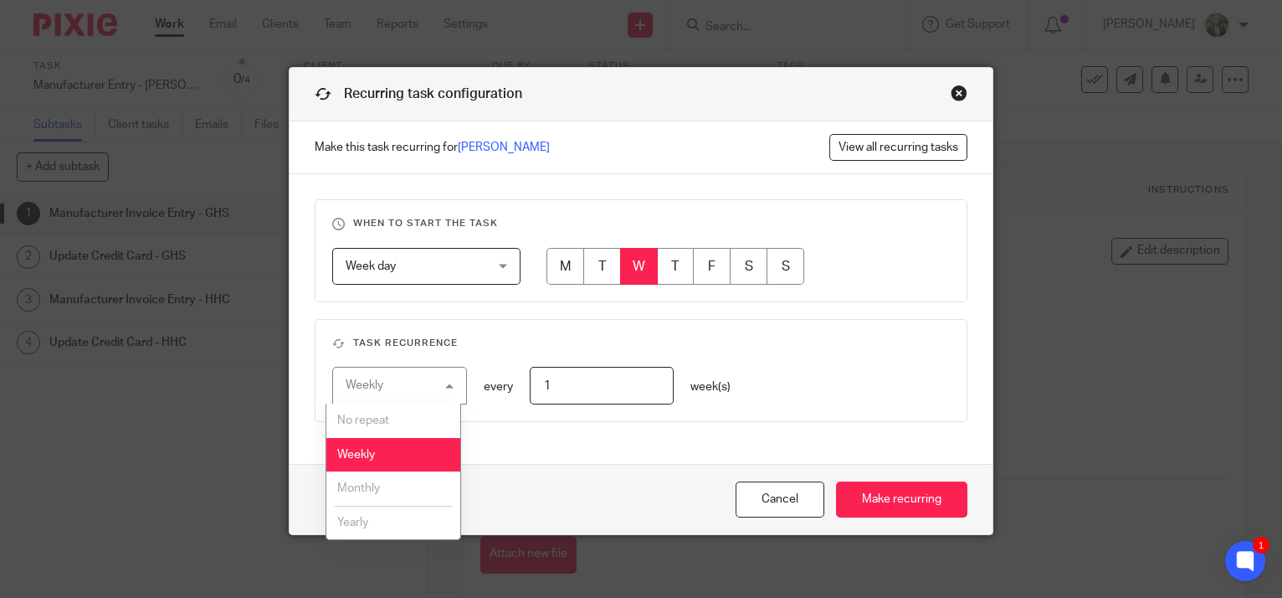
click at [376, 494] on span "Monthly" at bounding box center [358, 488] width 43 height 12
click at [369, 485] on span "Monthly" at bounding box center [358, 488] width 43 height 12
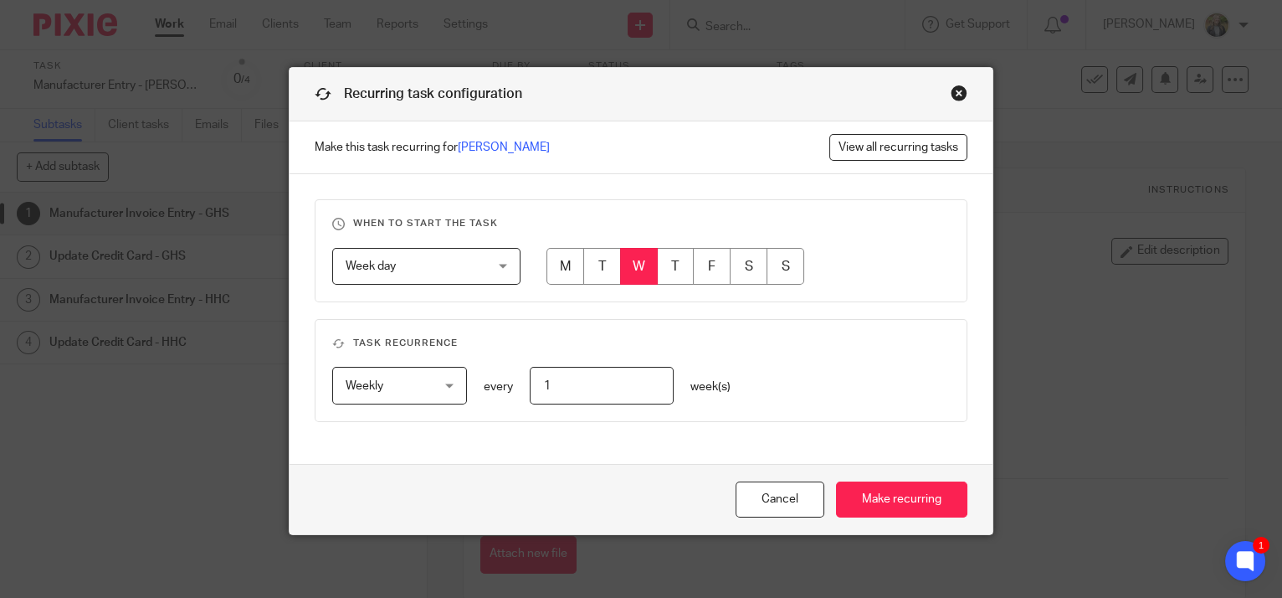
click at [588, 391] on input "1" at bounding box center [602, 386] width 144 height 38
drag, startPoint x: 568, startPoint y: 392, endPoint x: 514, endPoint y: 379, distance: 55.0
click at [514, 388] on div "1" at bounding box center [593, 386] width 161 height 38
click at [439, 264] on span "Week day" at bounding box center [416, 266] width 140 height 35
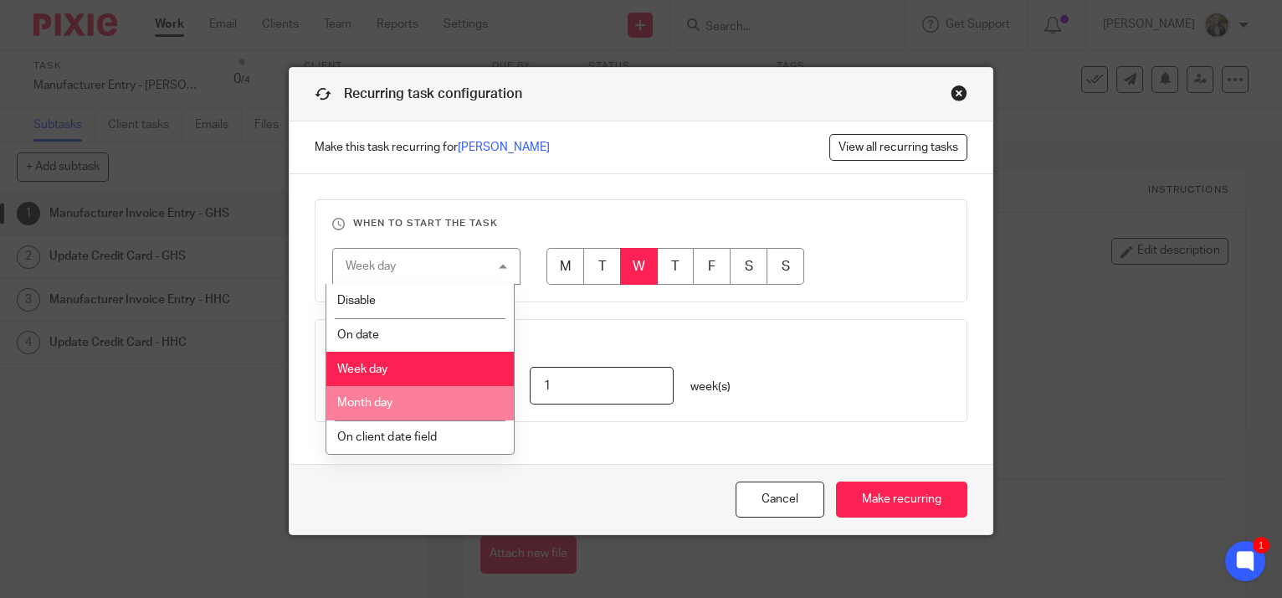
click at [395, 403] on li "Month day" at bounding box center [420, 403] width 188 height 34
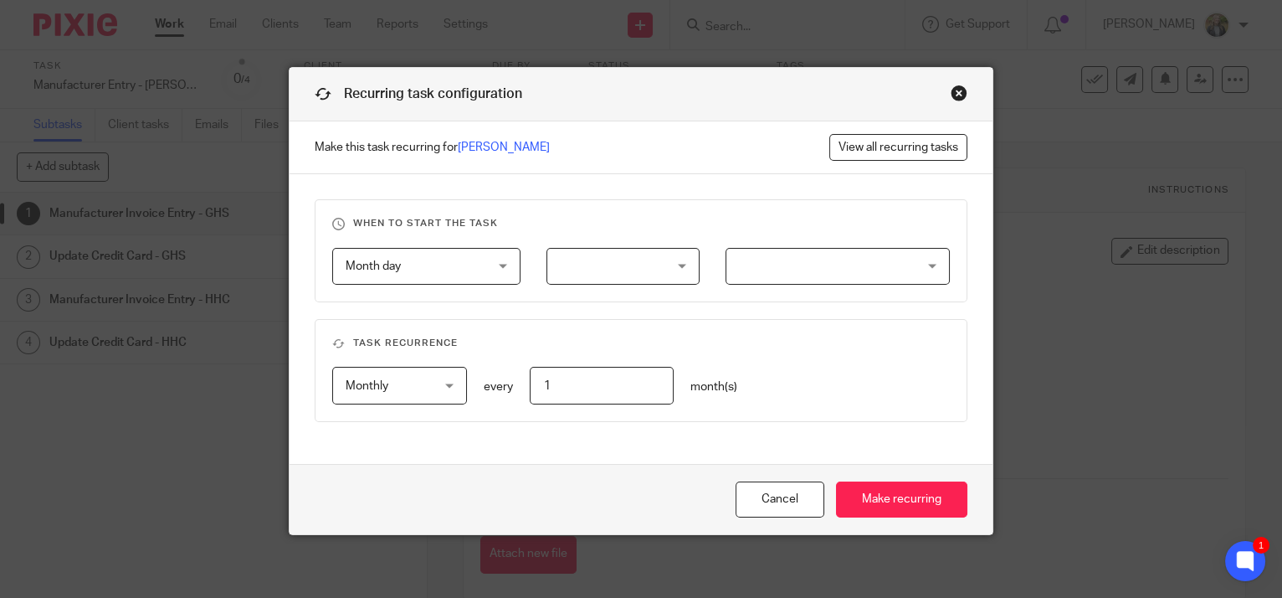
click at [609, 257] on div at bounding box center [623, 267] width 153 height 38
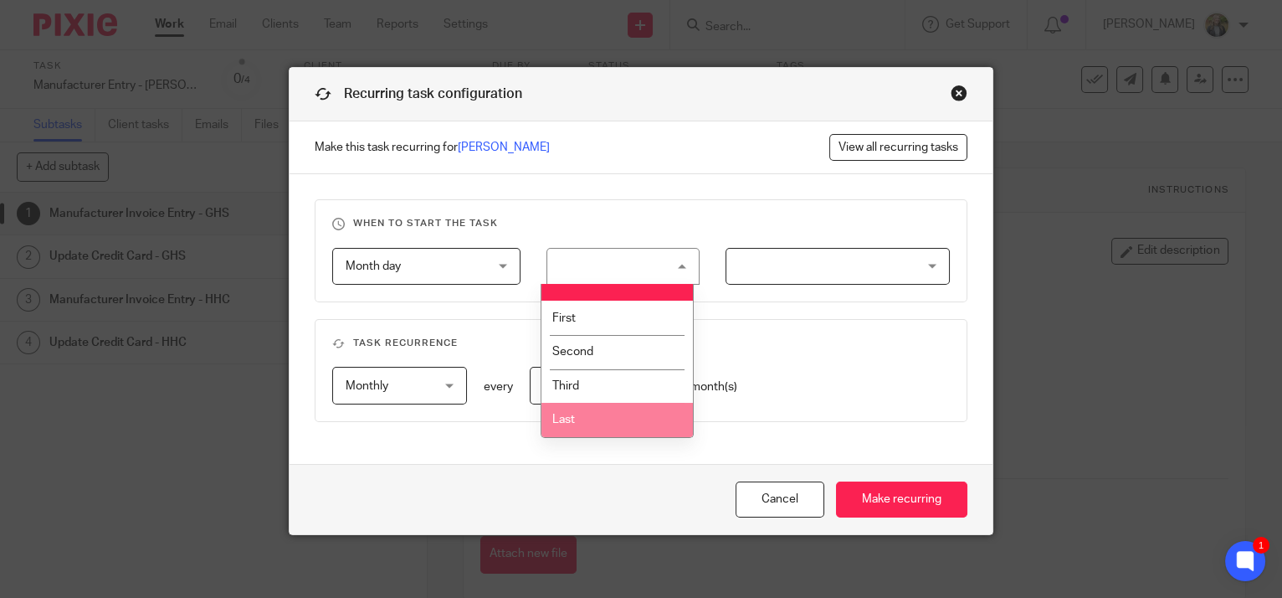
click at [606, 409] on li "Last" at bounding box center [618, 420] width 152 height 34
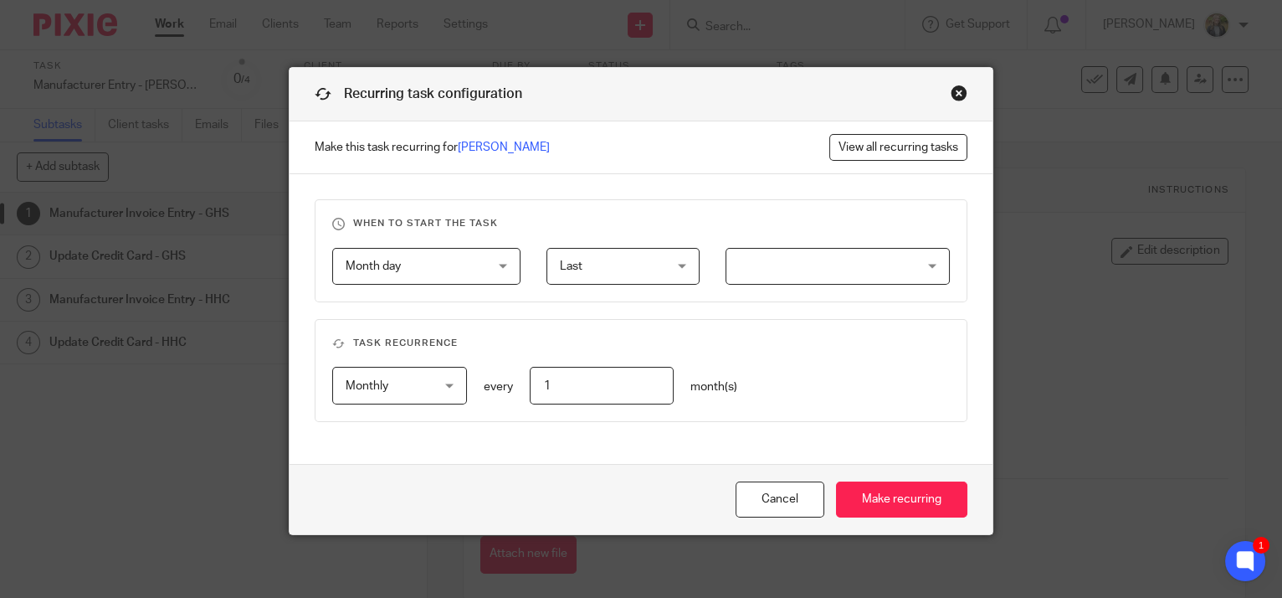
click at [814, 270] on div at bounding box center [838, 267] width 224 height 38
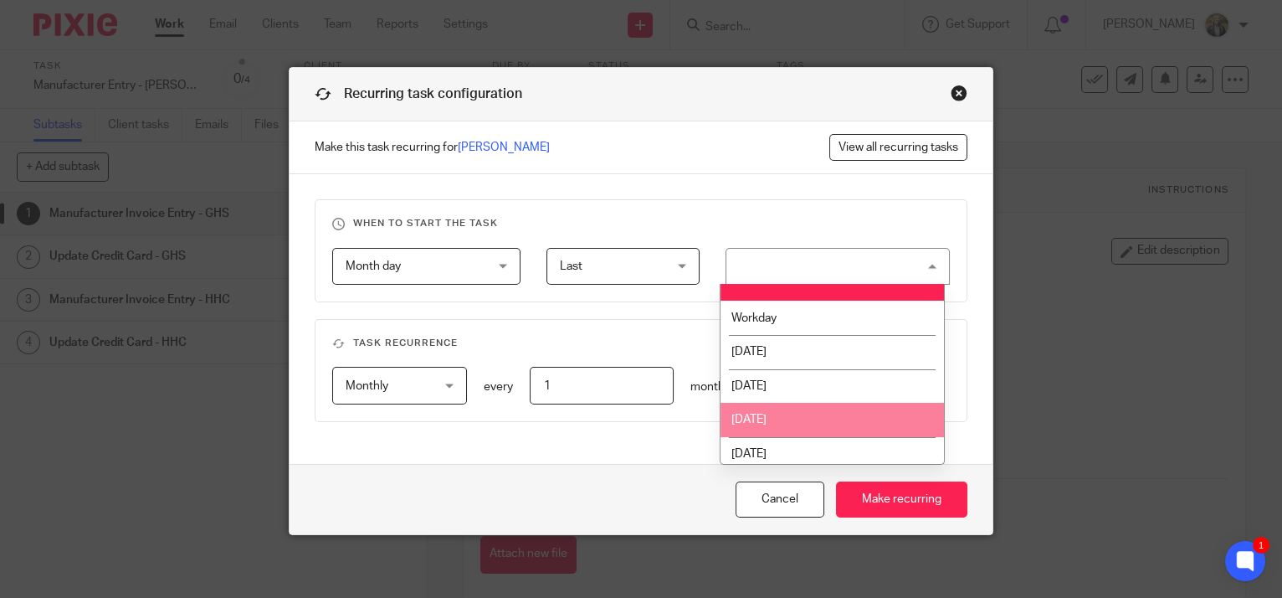
click at [767, 414] on span "Wednesday" at bounding box center [749, 420] width 35 height 12
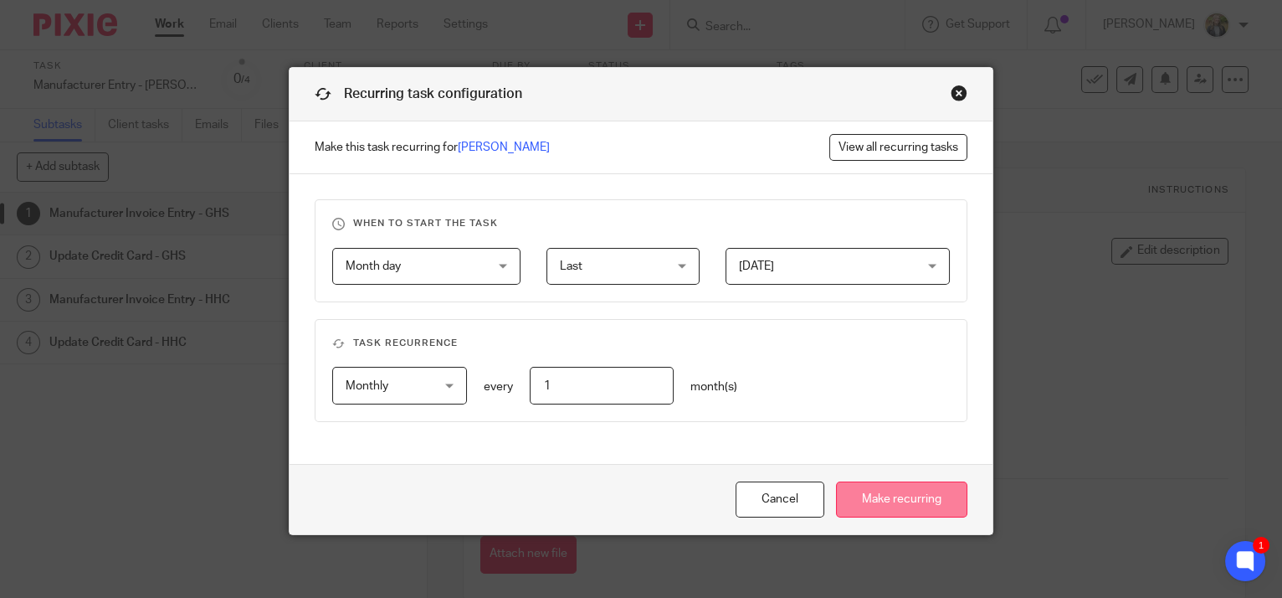
click at [854, 491] on input "Make recurring" at bounding box center [901, 499] width 131 height 36
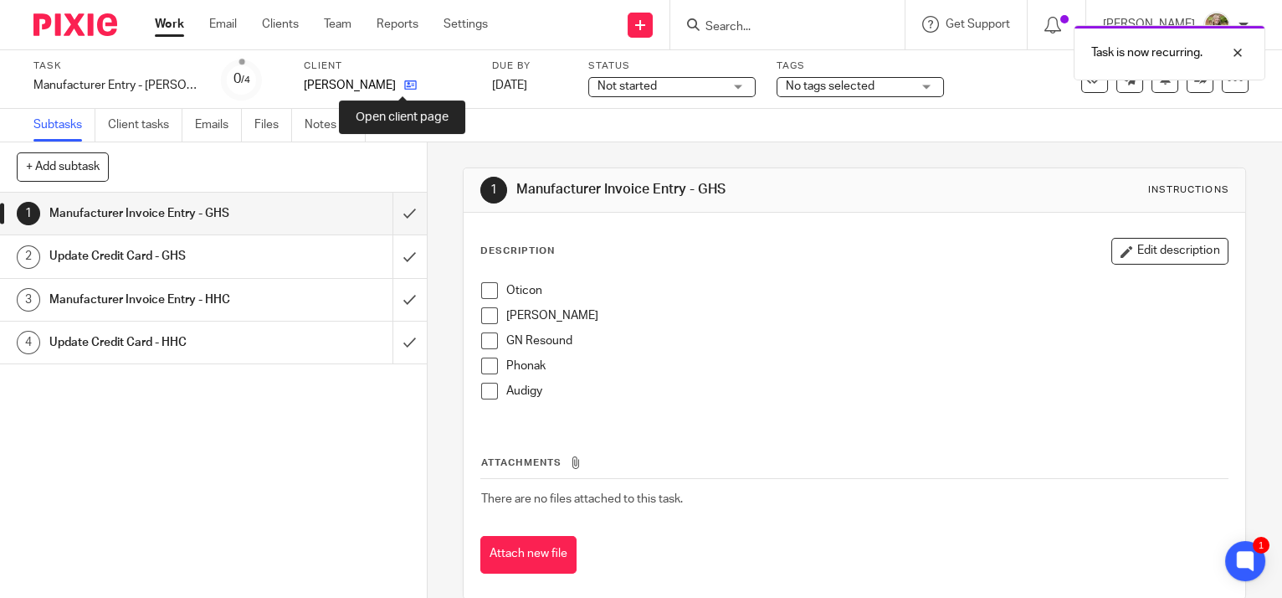
click at [404, 84] on icon at bounding box center [410, 85] width 13 height 13
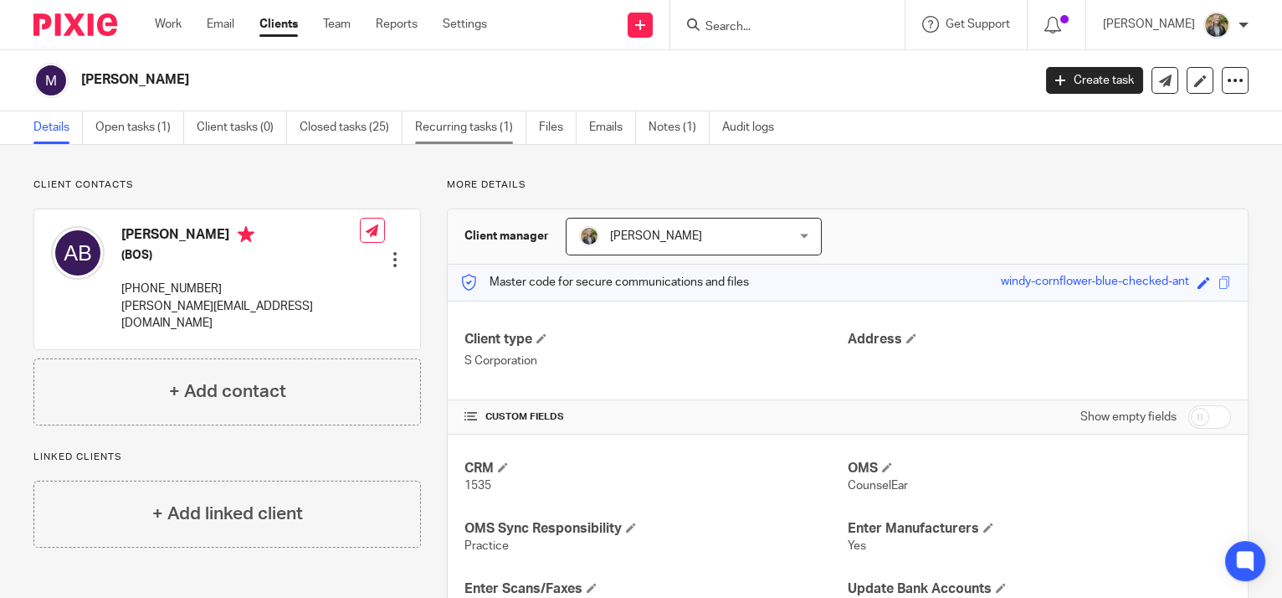
click at [460, 126] on link "Recurring tasks (1)" at bounding box center [470, 127] width 111 height 33
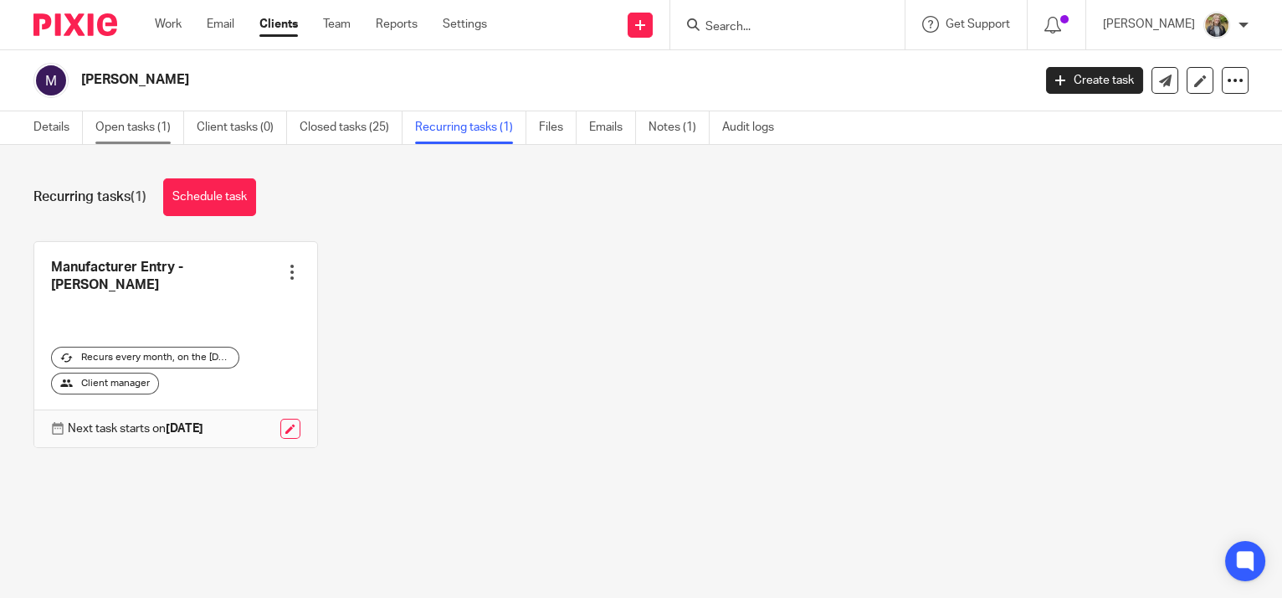
click at [135, 117] on link "Open tasks (1)" at bounding box center [139, 127] width 89 height 33
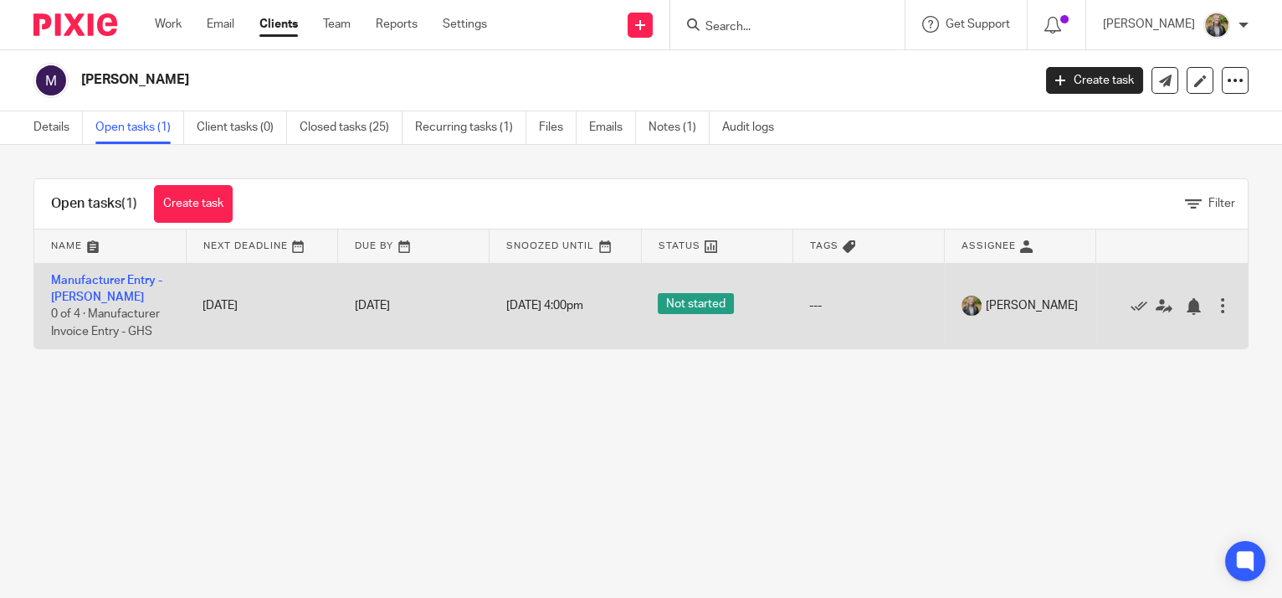
click at [1215, 313] on div at bounding box center [1223, 305] width 17 height 17
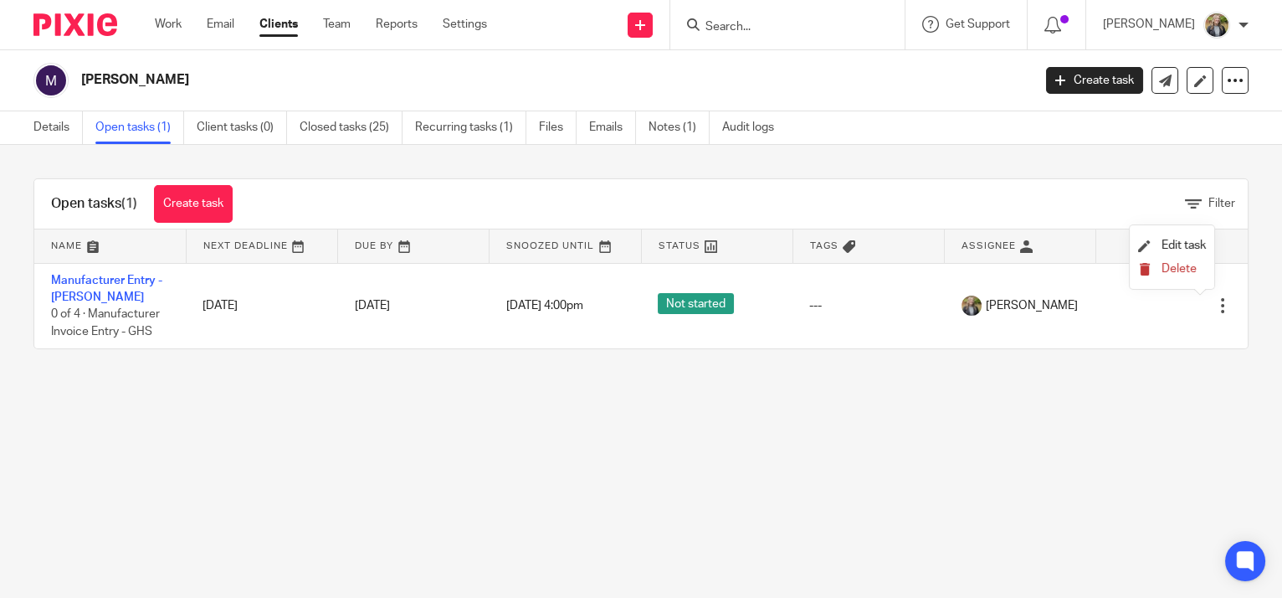
click at [1182, 264] on span "Delete" at bounding box center [1179, 269] width 35 height 12
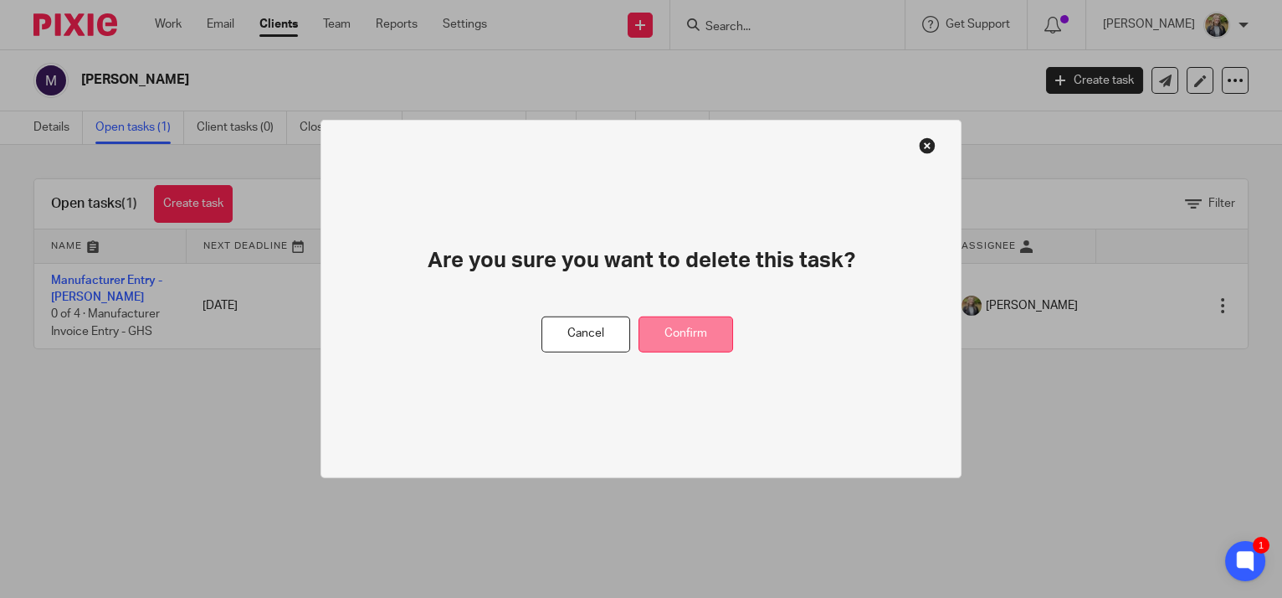
click at [711, 330] on button "Confirm" at bounding box center [686, 334] width 95 height 36
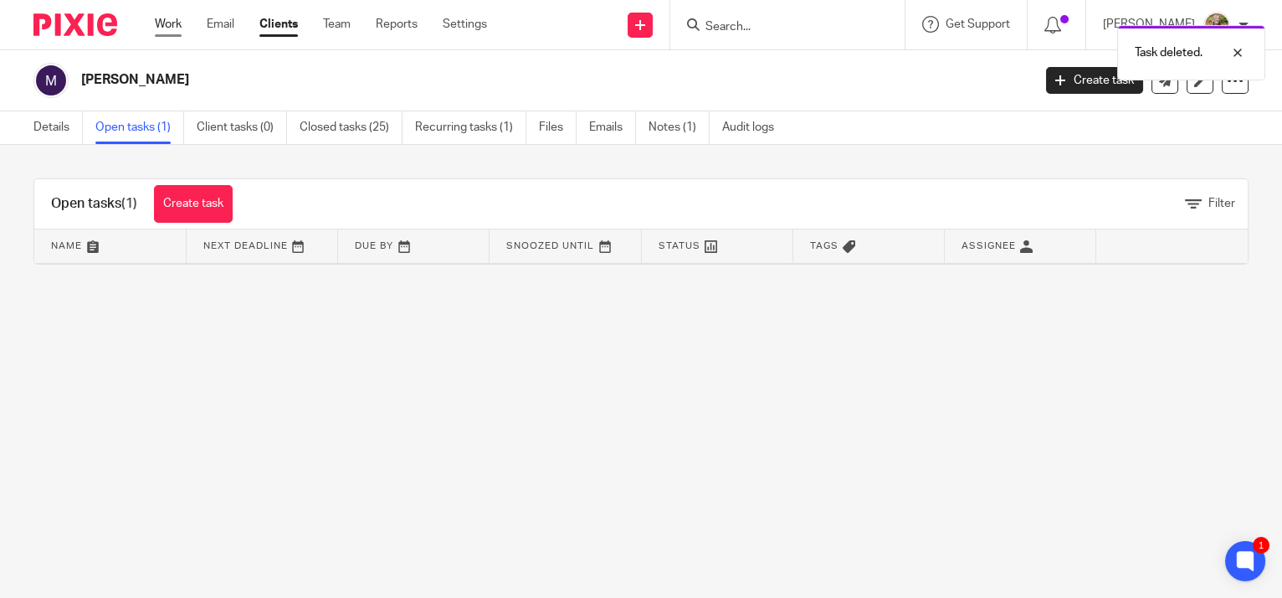
click at [167, 23] on link "Work" at bounding box center [168, 24] width 27 height 17
